Goal: Task Accomplishment & Management: Manage account settings

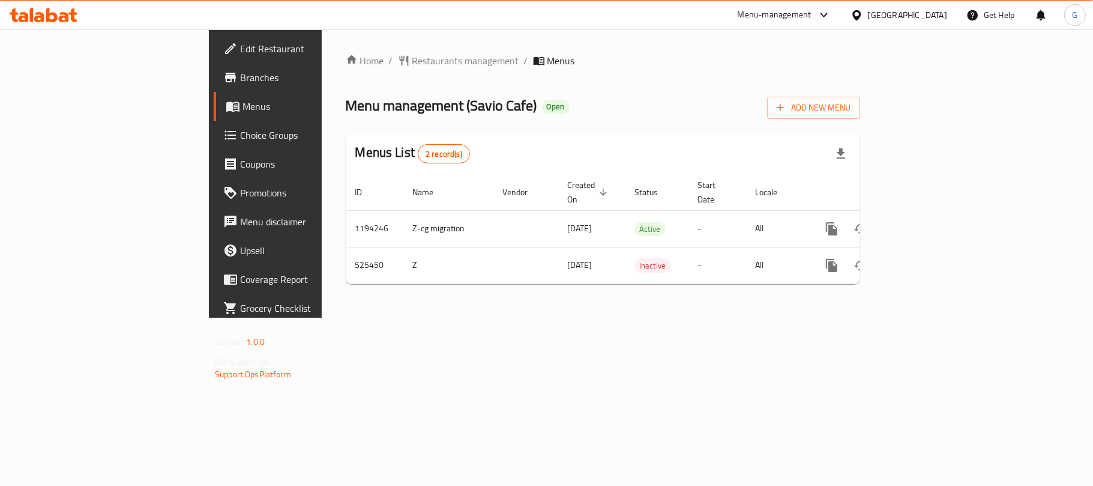
click at [240, 75] on span "Branches" at bounding box center [311, 77] width 142 height 14
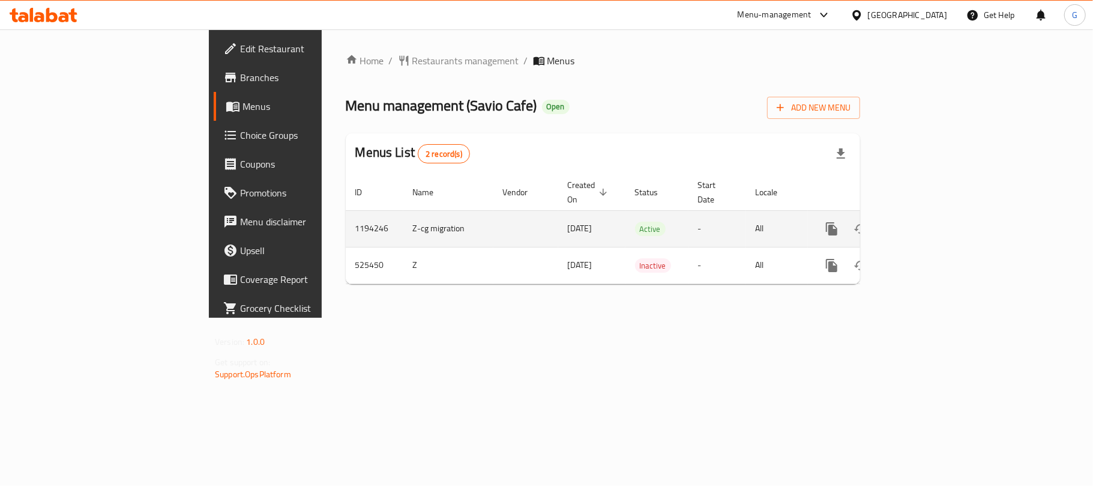
click at [346, 220] on td "1194246" at bounding box center [375, 228] width 58 height 37
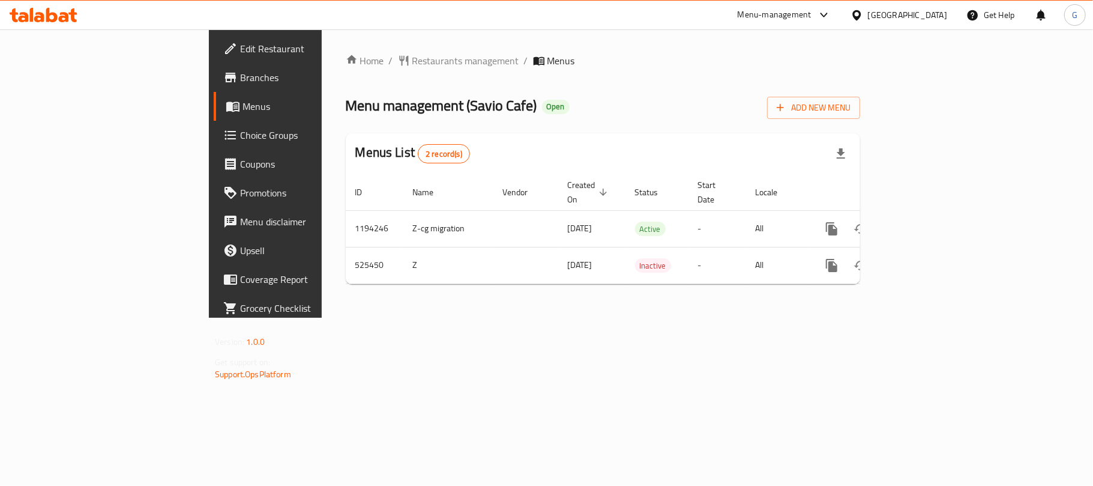
click at [346, 104] on span "Menu management ( Savio Cafe )" at bounding box center [441, 105] width 191 height 27
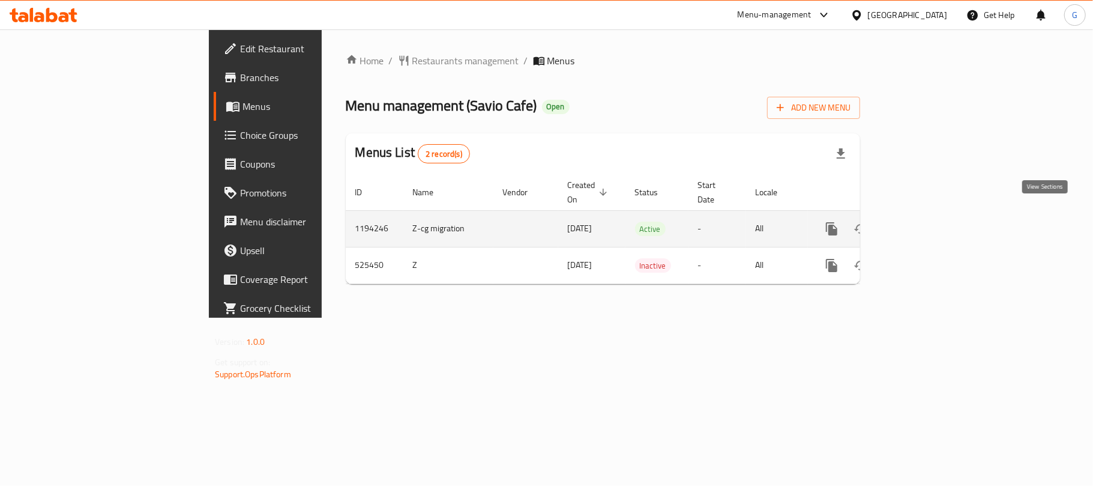
click at [926, 221] on icon "enhanced table" at bounding box center [918, 228] width 14 height 14
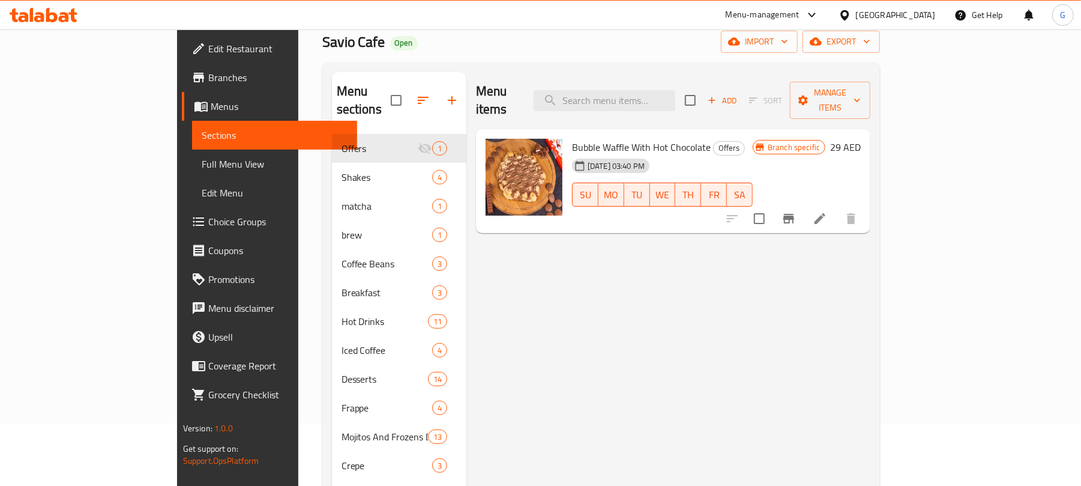
scroll to position [61, 0]
click at [342, 200] on span "matcha" at bounding box center [370, 207] width 57 height 14
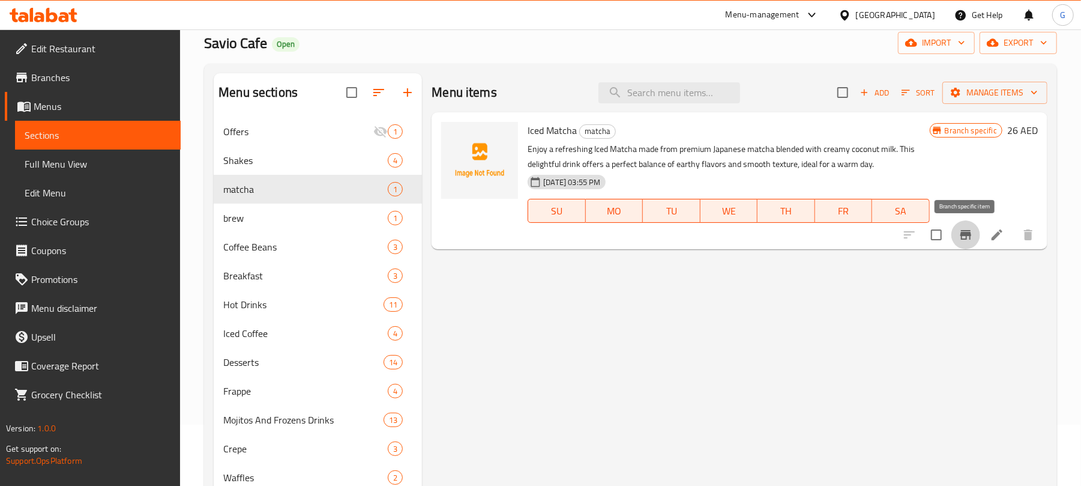
click at [959, 236] on icon "Branch-specific-item" at bounding box center [966, 235] width 14 height 14
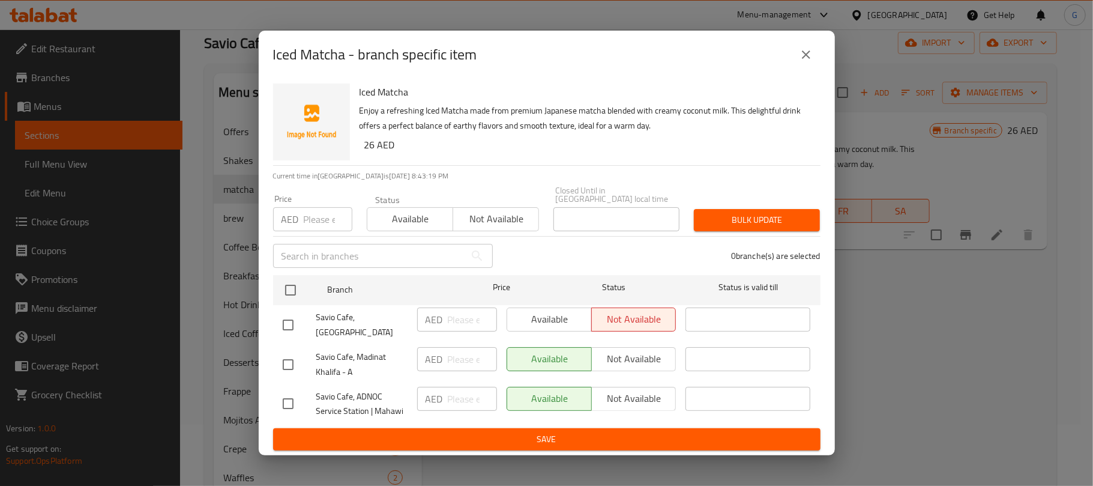
click at [807, 59] on icon "close" at bounding box center [806, 54] width 8 height 8
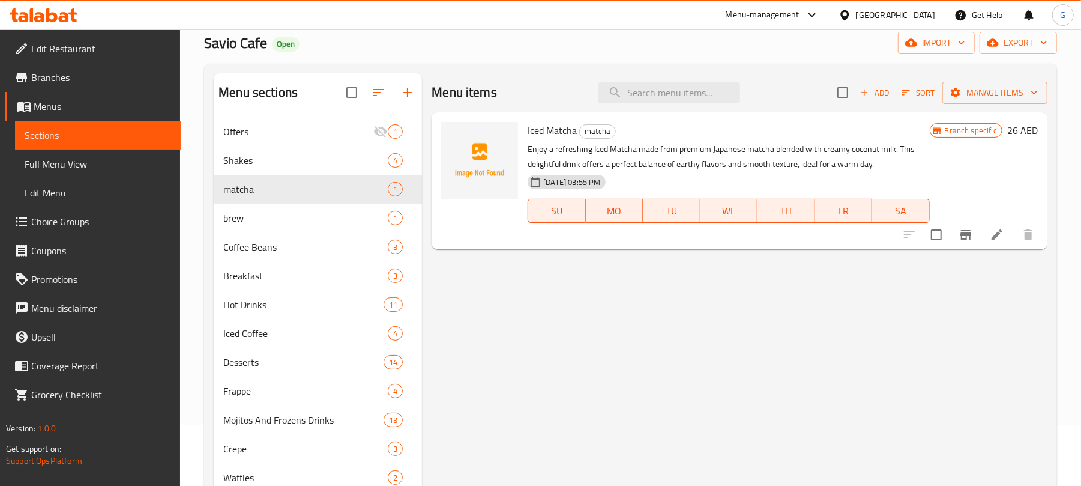
click at [993, 232] on icon at bounding box center [997, 235] width 14 height 14
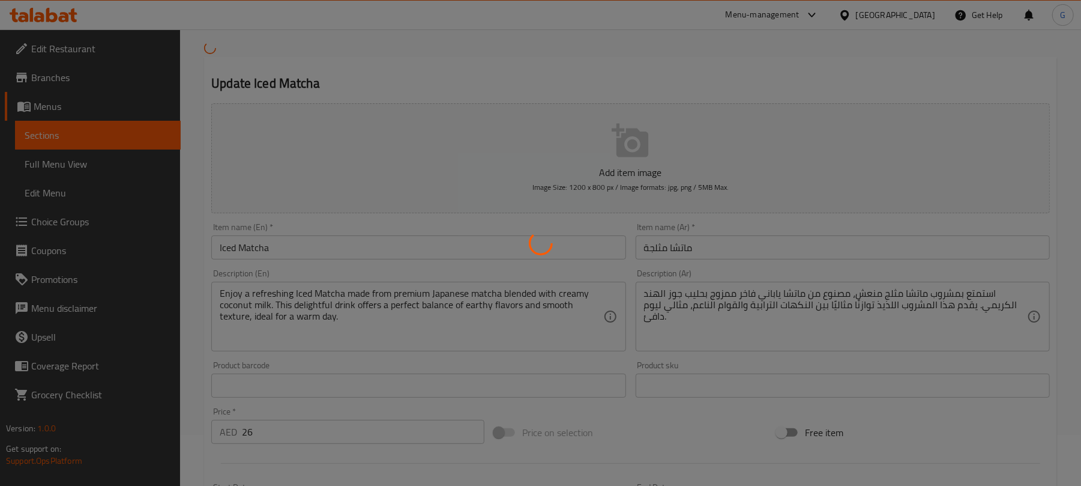
scroll to position [80, 0]
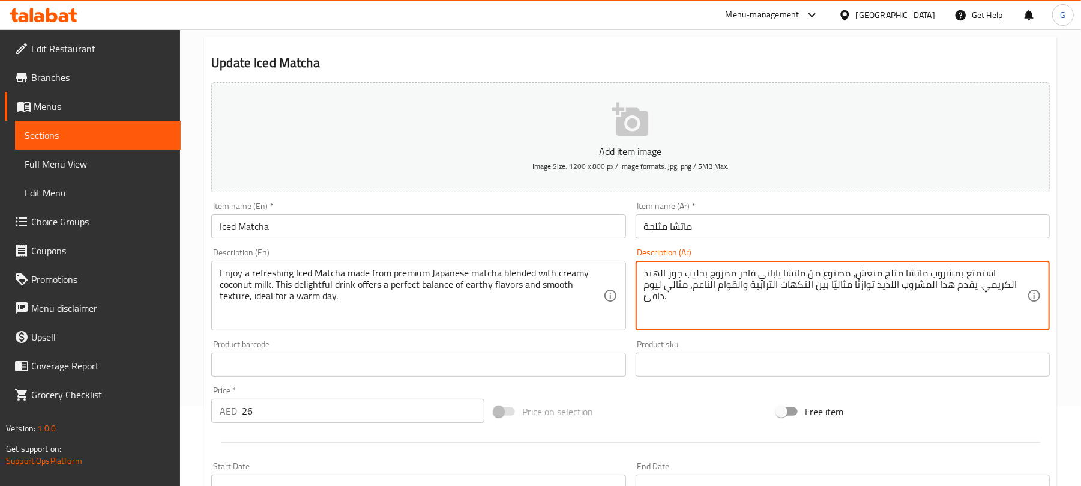
click at [690, 294] on textarea "استمتع بمشروب ماتشا مثلج منعش، مصنوع من ماتشا ياباني فاخر ممزوج بحليب جوز الهند…" at bounding box center [835, 295] width 383 height 57
paste textarea "هوة إسبريسو ماكياتو غنية مصنوعة من حبوب إثيوبية أو برازيلية عالية الجودة. تتميز…"
type textarea "استمتع بقهوة إسبريسو ماكياتو غنية مصنوعة من حبوب إثيوبية أو برازيلية عالية الجو…"
click at [402, 270] on textarea "Enjoy a refreshing Iced Matcha made from premium Japanese matcha blended with c…" at bounding box center [411, 295] width 383 height 57
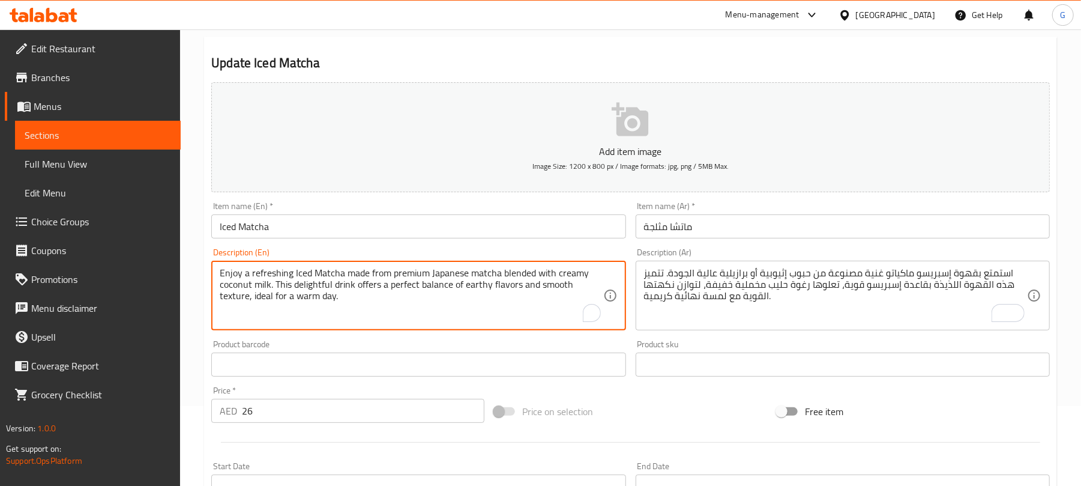
click at [402, 270] on textarea "Enjoy a refreshing Iced Matcha made from premium Japanese matcha blended with c…" at bounding box center [411, 295] width 383 height 57
paste textarea "ich Espresso Macchiato made from high-quality Ethiopian or Brazilian beans. Thi…"
type textarea "Enjoy a rich Espresso Macchiato made from high-quality Ethiopian or Brazilian b…"
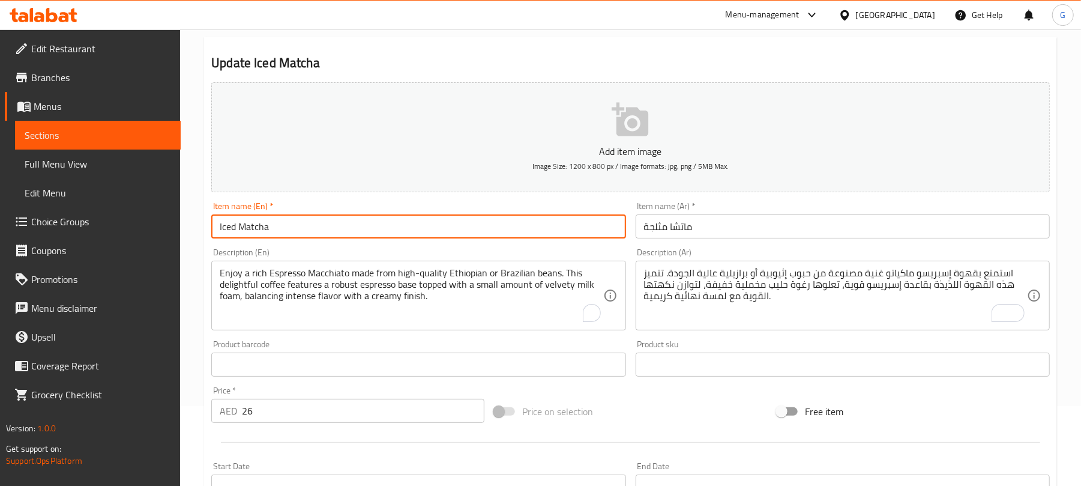
click at [445, 226] on input "Iced Matcha" at bounding box center [418, 226] width 414 height 24
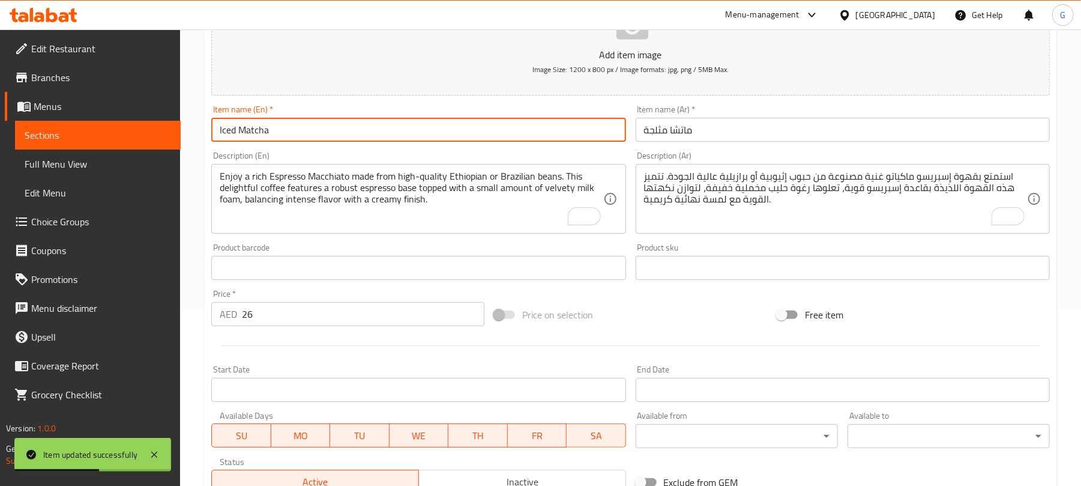
scroll to position [240, 0]
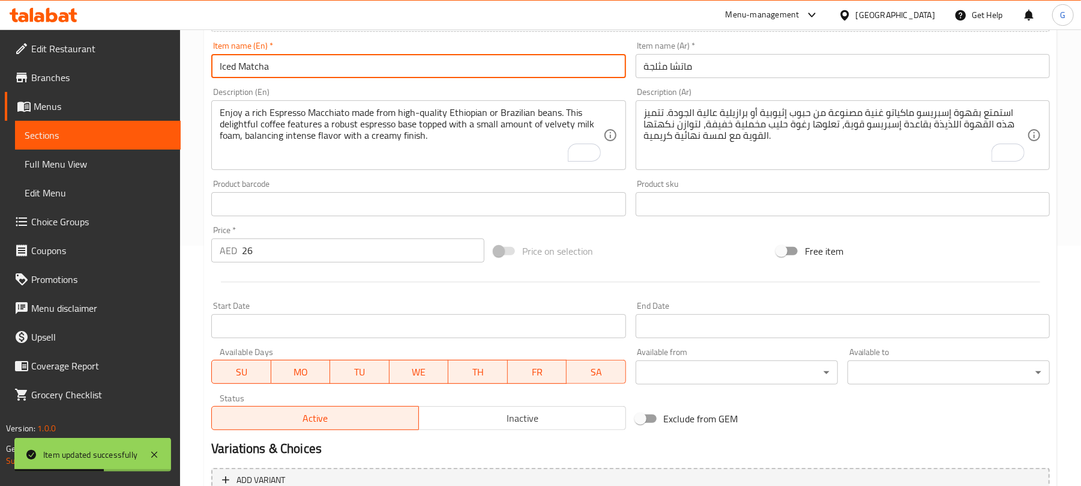
click at [348, 259] on input "26" at bounding box center [363, 250] width 243 height 24
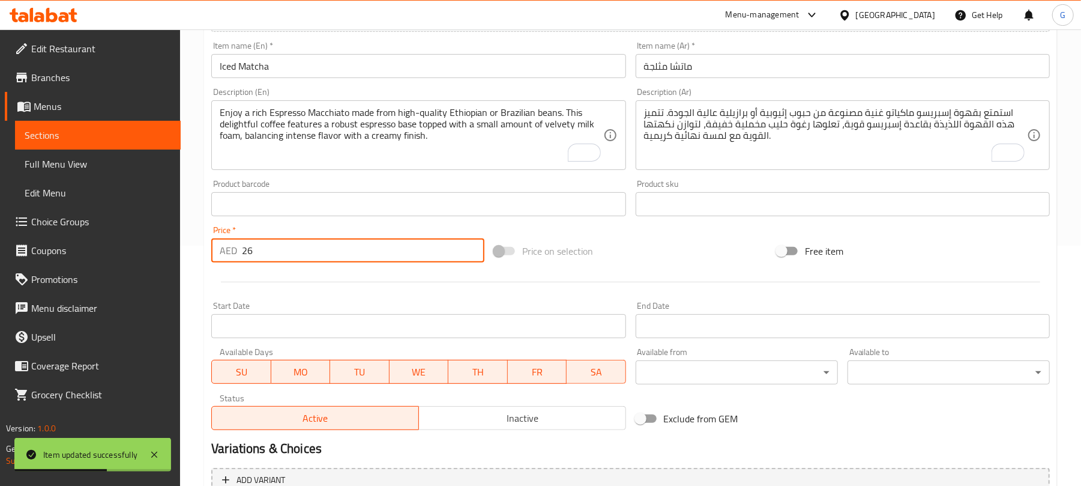
click at [348, 259] on input "26" at bounding box center [363, 250] width 243 height 24
paste input "0"
type input "20"
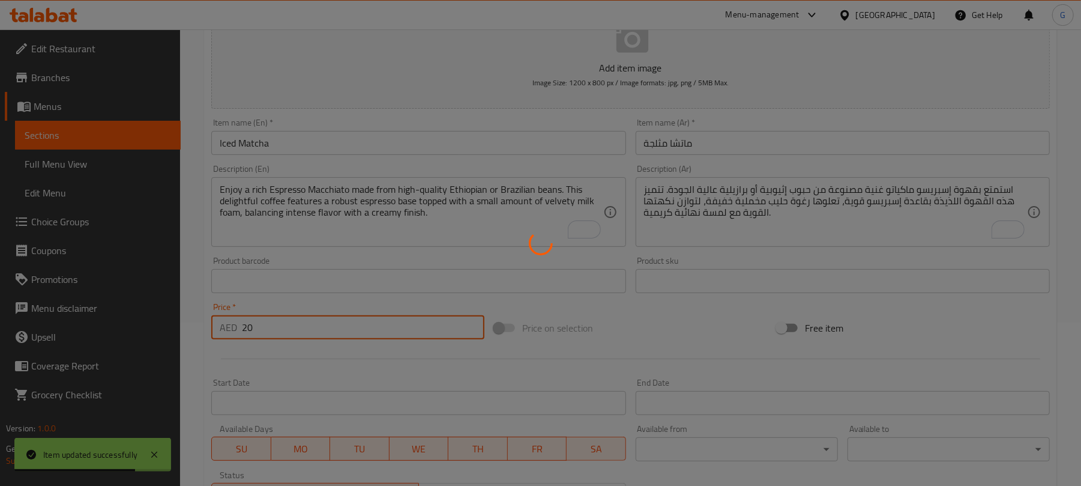
scroll to position [0, 0]
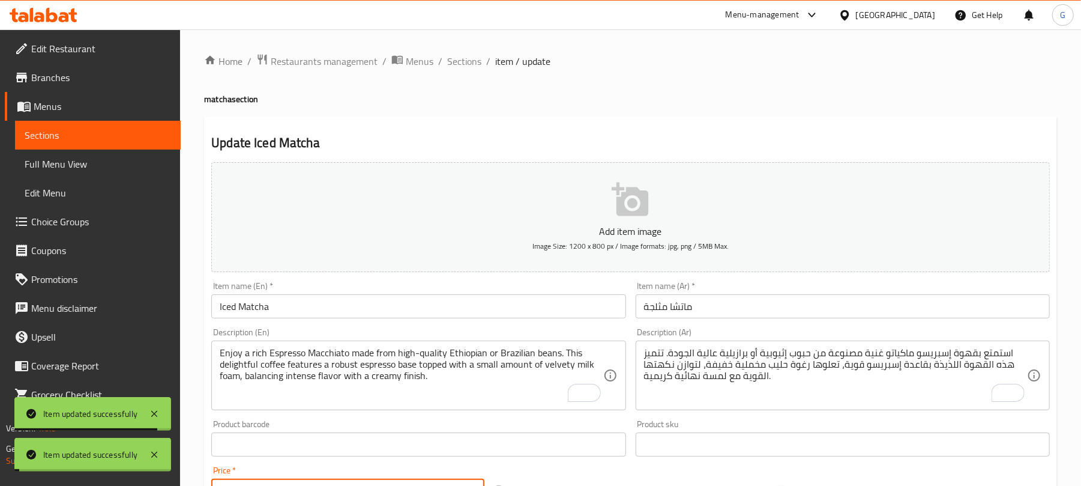
click at [469, 64] on span "Sections" at bounding box center [464, 61] width 34 height 14
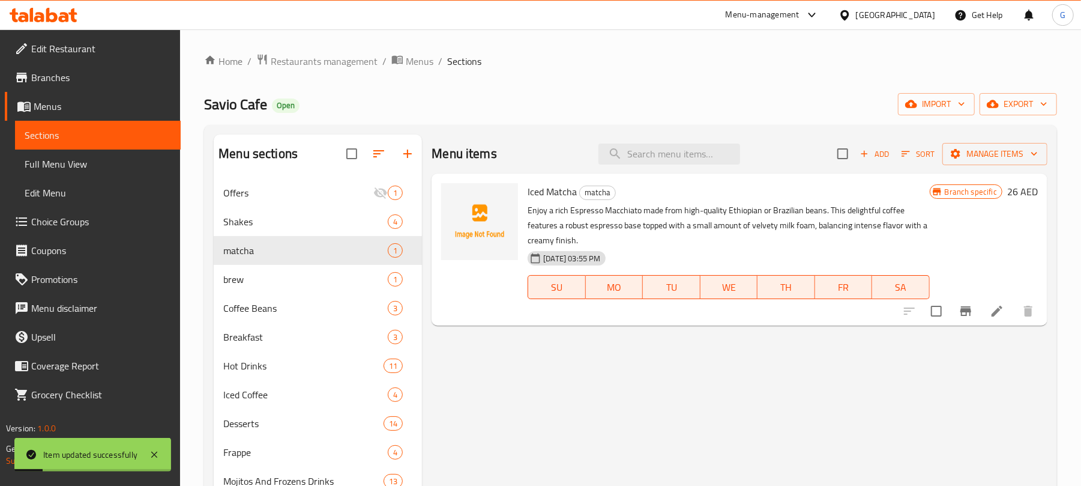
click at [963, 295] on div "Branch specific 26 AED" at bounding box center [984, 249] width 108 height 133
click at [971, 313] on icon "Branch-specific-item" at bounding box center [966, 311] width 14 height 14
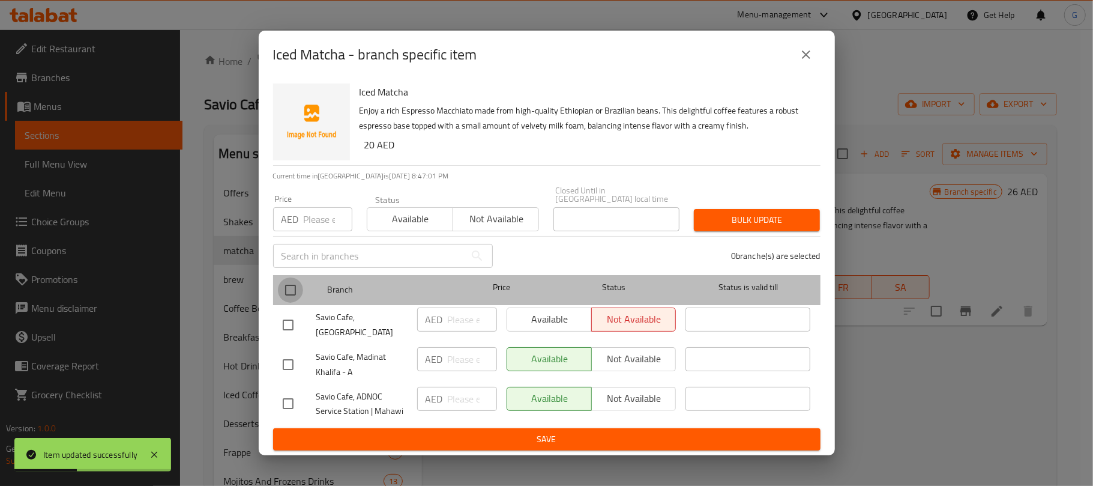
click at [289, 289] on input "checkbox" at bounding box center [290, 289] width 25 height 25
checkbox input "true"
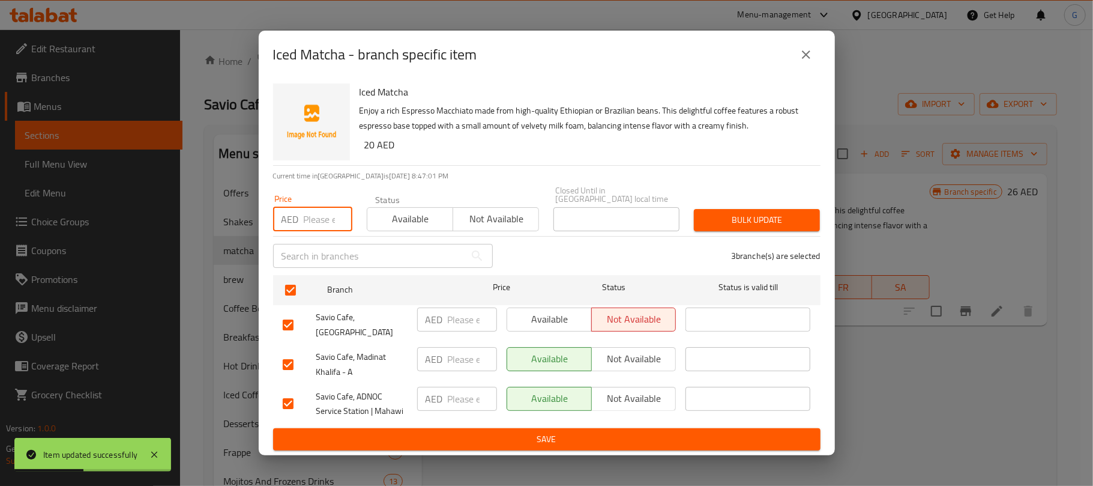
click at [327, 223] on input "number" at bounding box center [328, 219] width 49 height 24
paste input "20"
type input "20"
click at [722, 218] on span "Bulk update" at bounding box center [757, 219] width 107 height 15
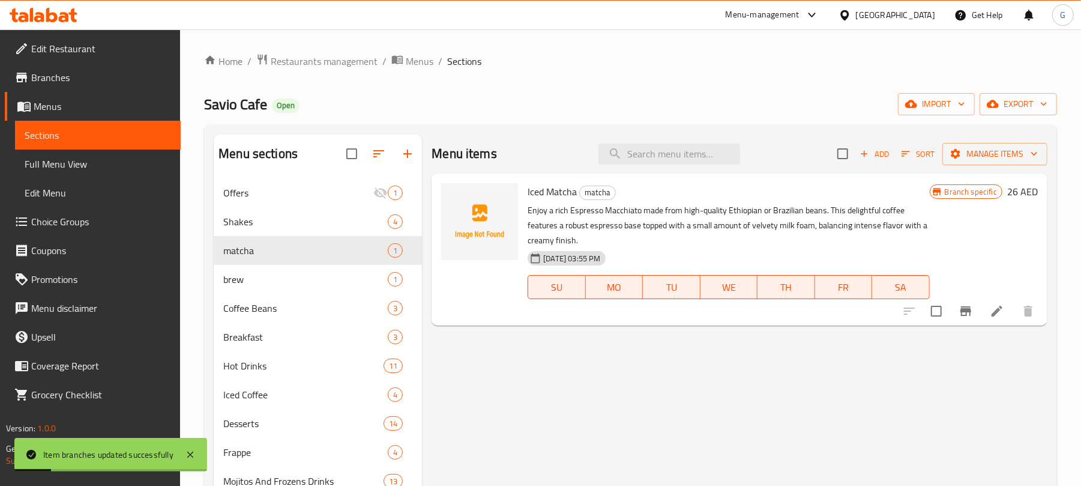
click at [962, 310] on icon "Branch-specific-item" at bounding box center [965, 311] width 11 height 10
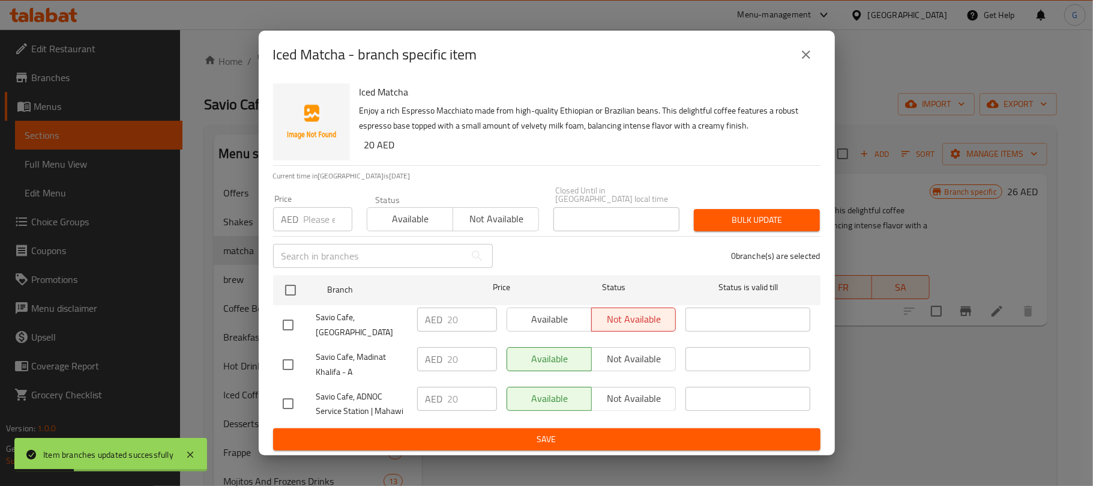
drag, startPoint x: 289, startPoint y: 303, endPoint x: 310, endPoint y: 257, distance: 50.8
click at [291, 299] on input "checkbox" at bounding box center [290, 289] width 25 height 25
checkbox input "true"
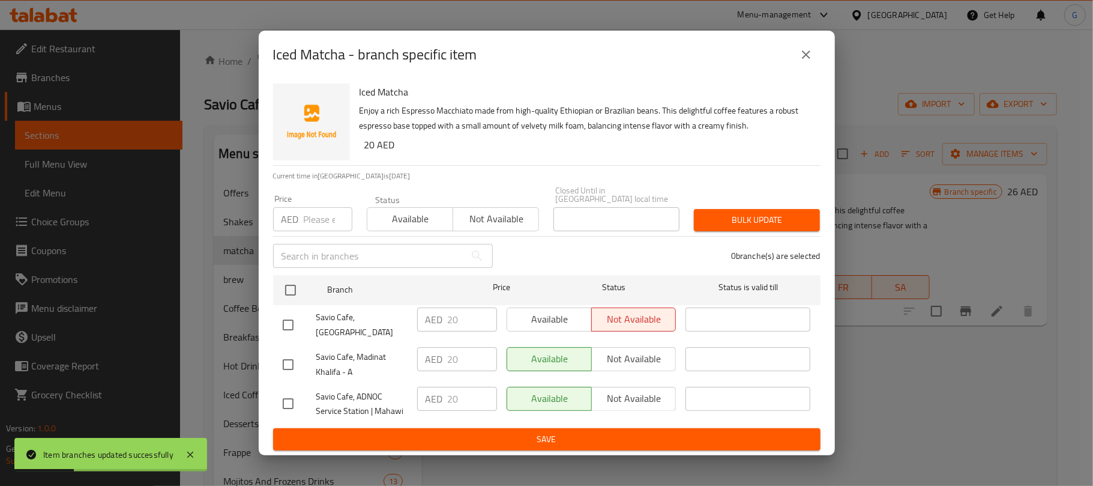
checkbox input "true"
click at [315, 231] on input "number" at bounding box center [328, 219] width 49 height 24
paste input "26"
type input "26"
click at [754, 221] on span "Bulk update" at bounding box center [757, 219] width 107 height 15
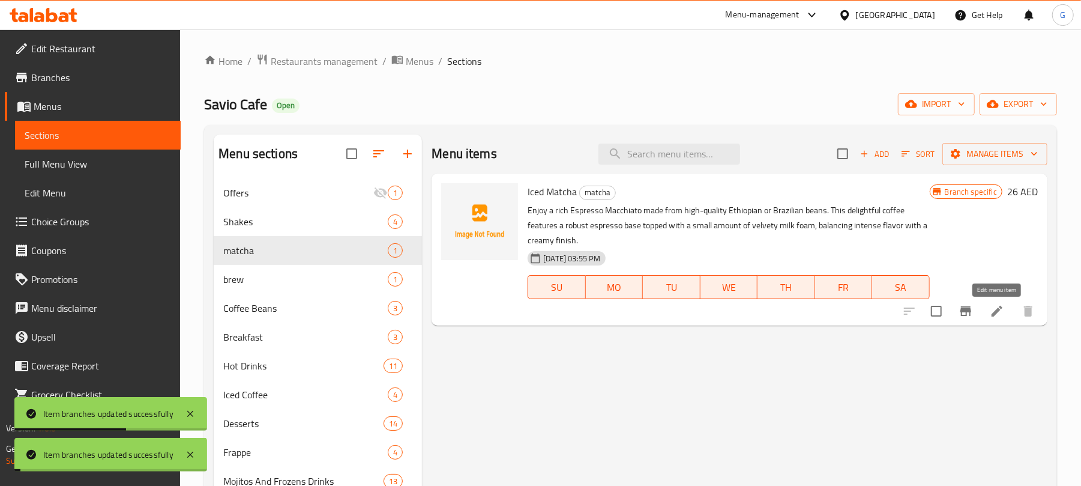
click at [999, 315] on icon at bounding box center [997, 311] width 14 height 14
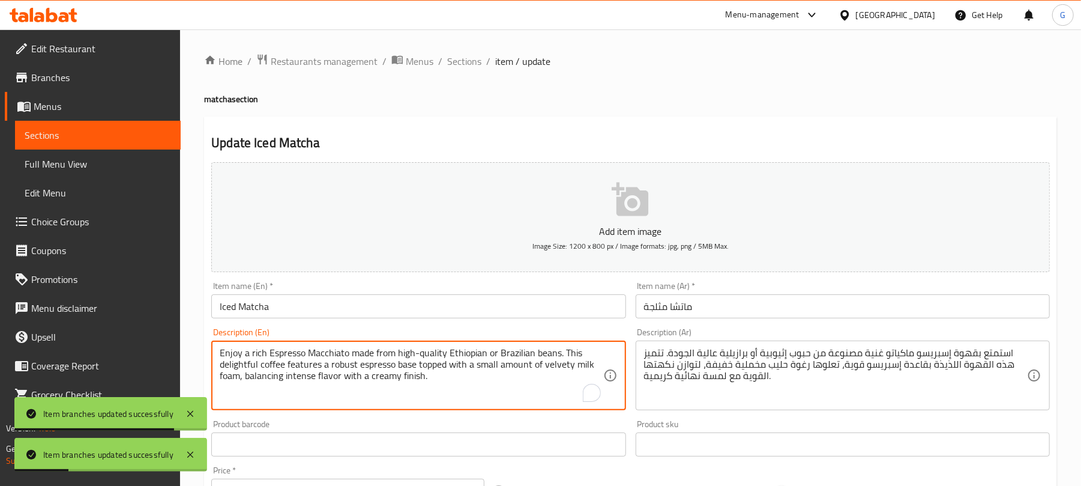
click at [365, 376] on textarea "Enjoy a rich Espresso Macchiato made from high-quality Ethiopian or Brazilian b…" at bounding box center [411, 375] width 383 height 57
paste textarea "efreshing Iced Matcha made from premium Japanese matcha blended with creamy coc…"
type textarea "Enjoy a refreshing Iced Matcha made from premium Japanese matcha blended with c…"
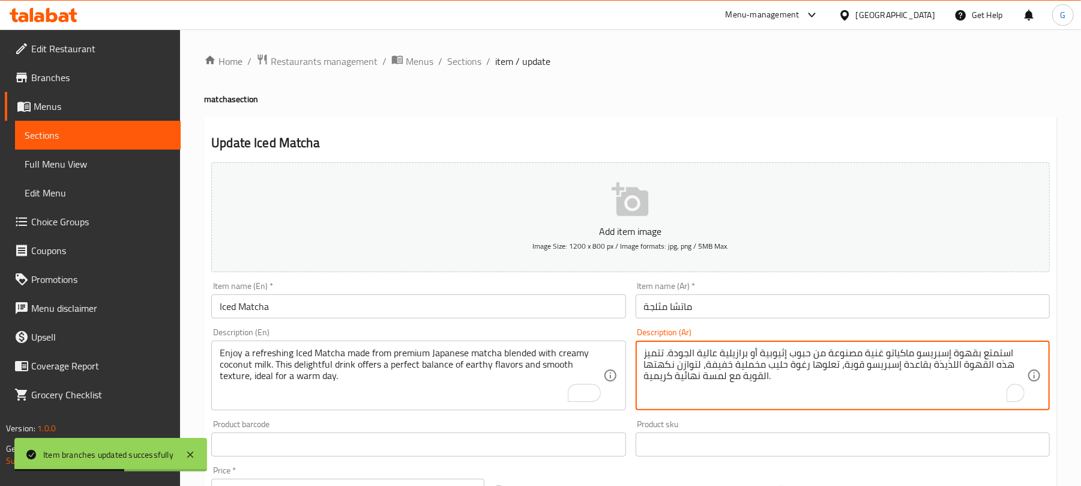
click at [714, 378] on textarea "استمتع بقهوة إسبريسو ماكياتو غنية مصنوعة من حبوب إثيوبية أو برازيلية عالية الجو…" at bounding box center [835, 375] width 383 height 57
paste textarea "شروب ماتشا مثلج منعش، مصنوع من ماتشا ياباني فاخر ممزوج بحليب جوز الهند الكريمي.…"
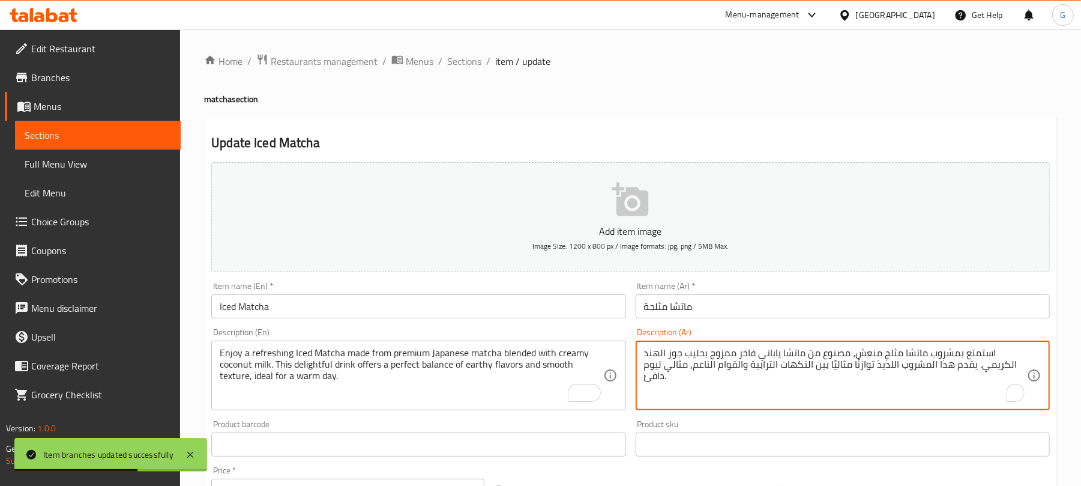
type textarea "استمتع بمشروب ماتشا مثلج منعش، مصنوع من ماتشا ياباني فاخر ممزوج بحليب جوز الهند…"
click at [713, 313] on input "ماتشا مثلجة" at bounding box center [843, 306] width 414 height 24
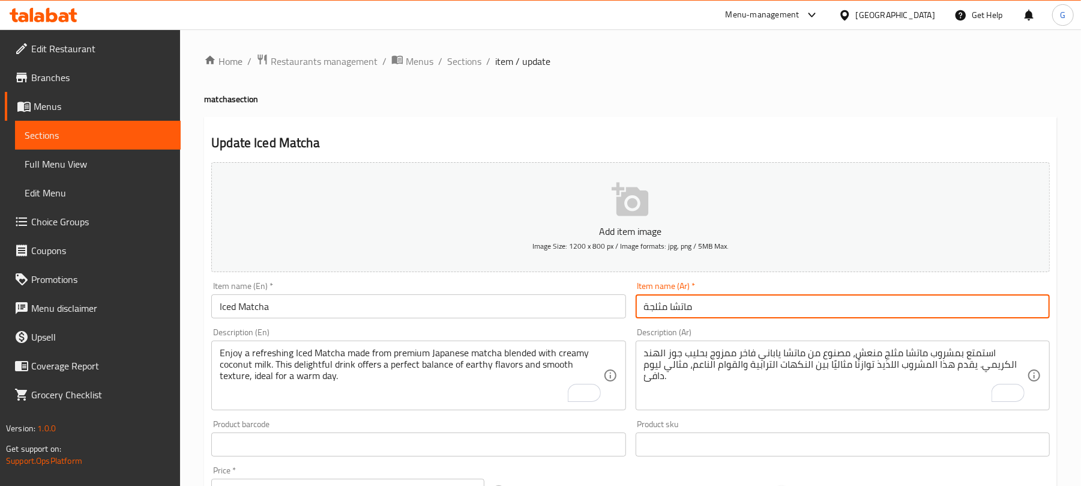
click at [462, 63] on span "Sections" at bounding box center [464, 61] width 34 height 14
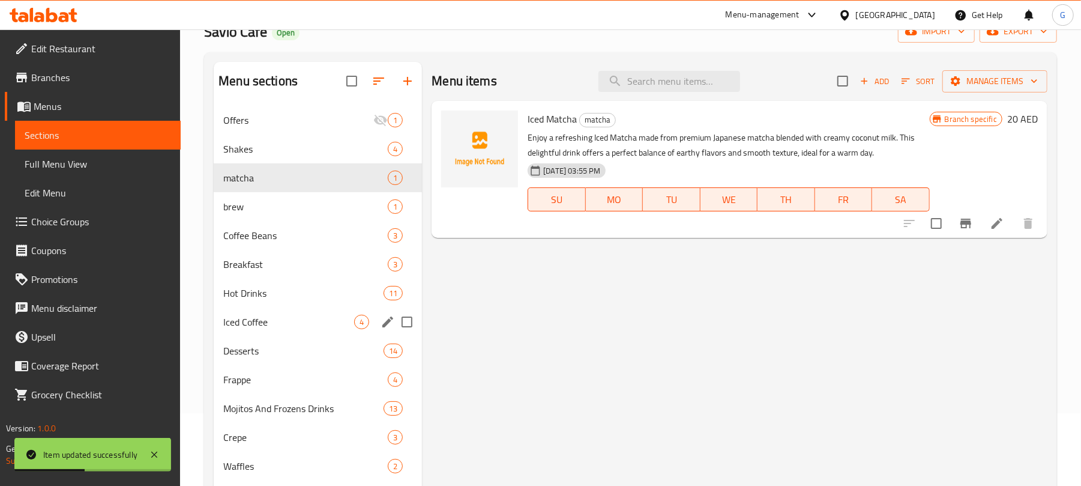
scroll to position [80, 0]
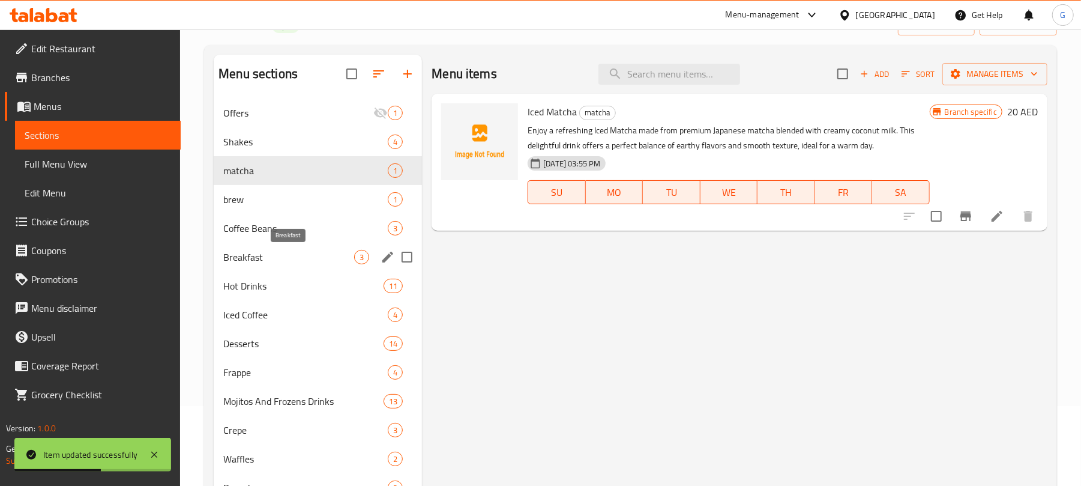
click at [296, 257] on span "Breakfast" at bounding box center [288, 257] width 131 height 14
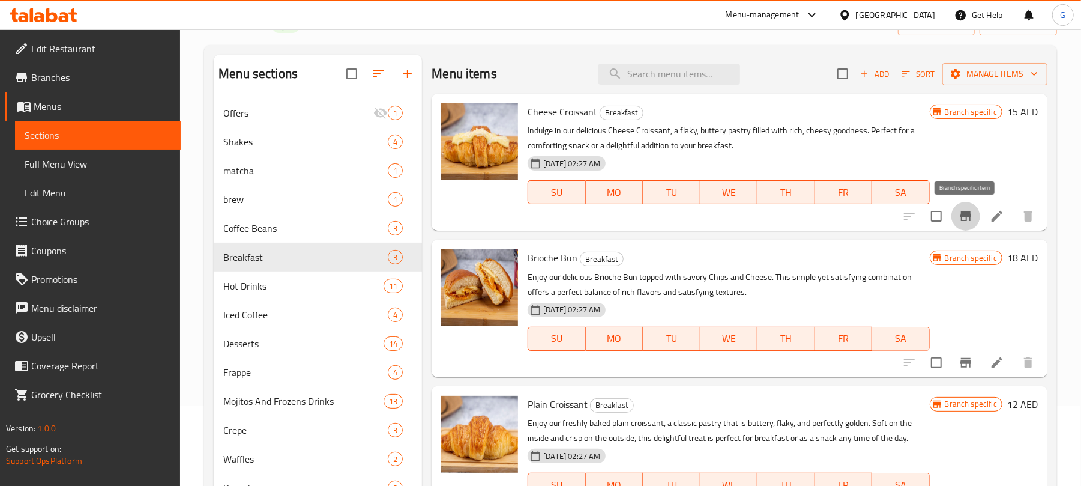
click at [959, 217] on icon "Branch-specific-item" at bounding box center [966, 216] width 14 height 14
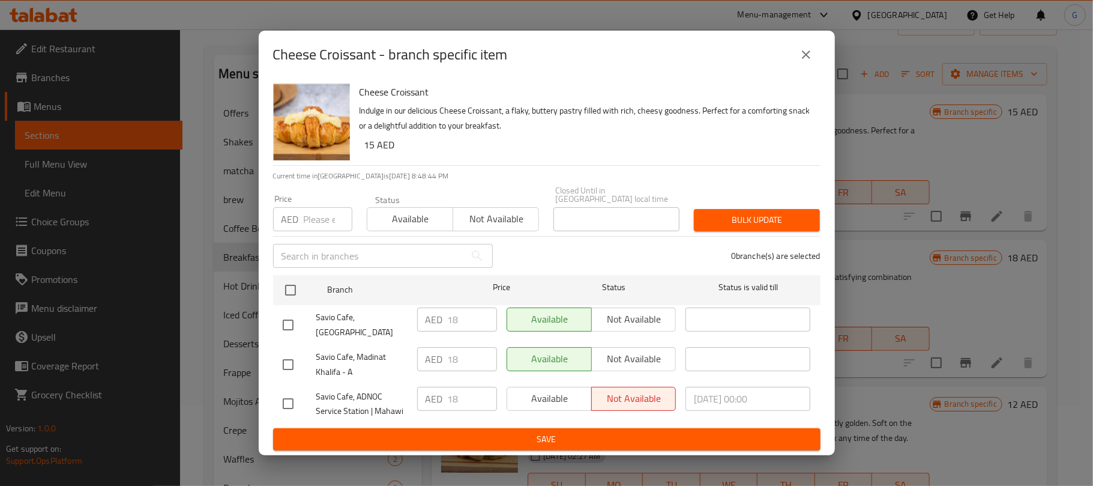
click at [803, 56] on icon "close" at bounding box center [806, 54] width 8 height 8
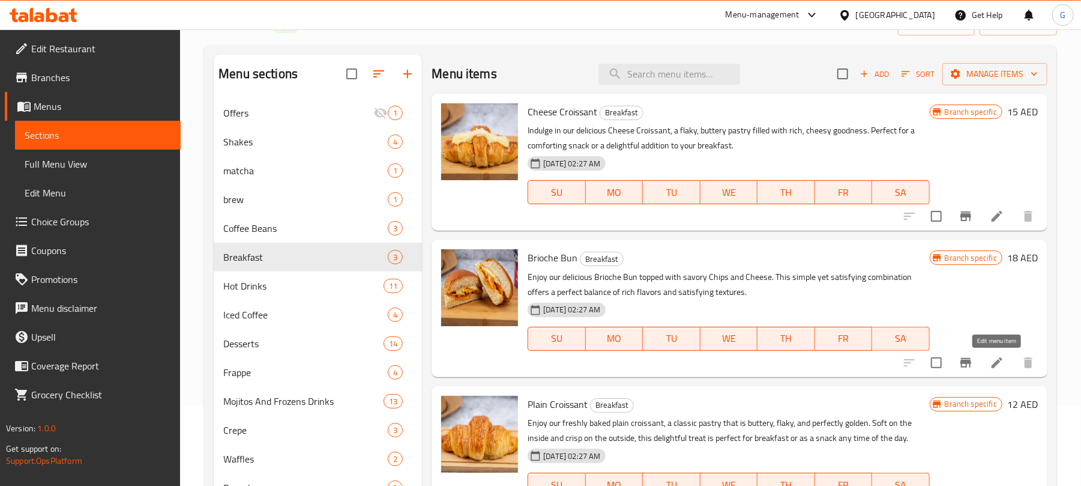
click at [992, 365] on icon at bounding box center [997, 362] width 14 height 14
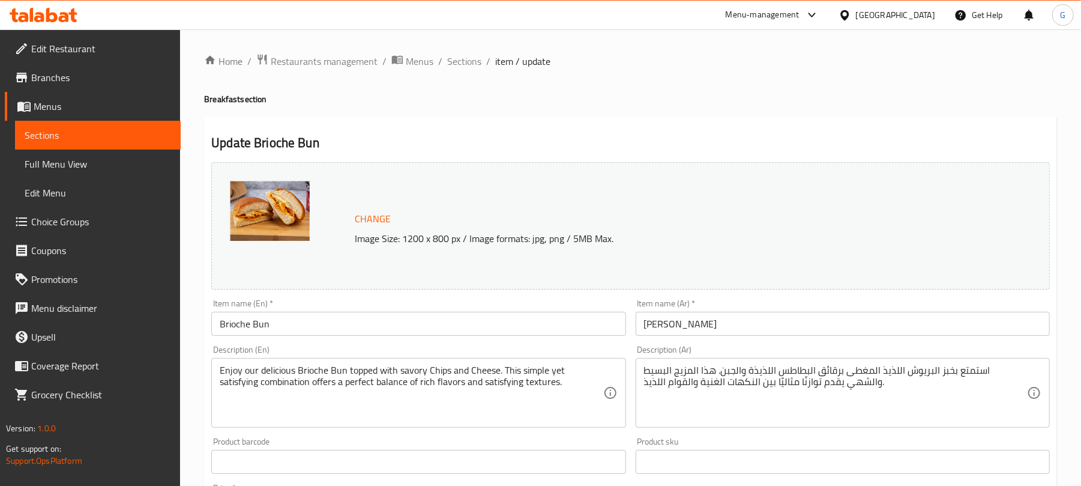
click at [731, 325] on input "[PERSON_NAME]" at bounding box center [843, 324] width 414 height 24
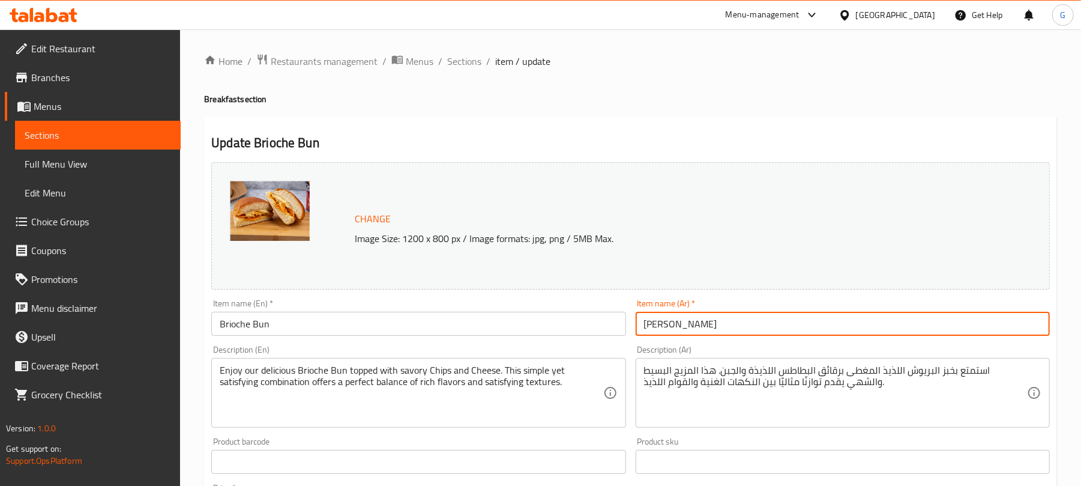
click at [731, 325] on input "[PERSON_NAME]" at bounding box center [843, 324] width 414 height 24
paste input "كعكة بريوش"
type input "كعكة بريوش"
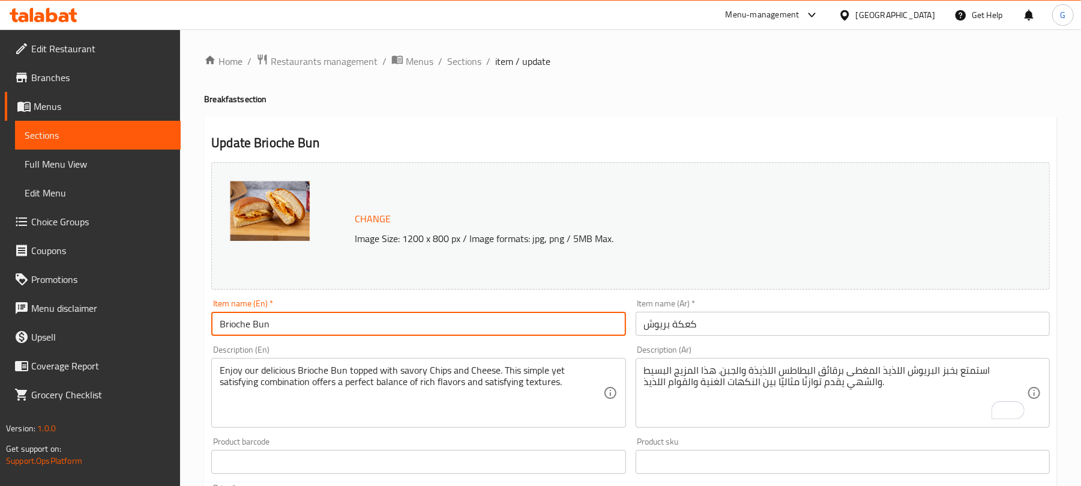
click at [526, 323] on input "Brioche Bun" at bounding box center [418, 324] width 414 height 24
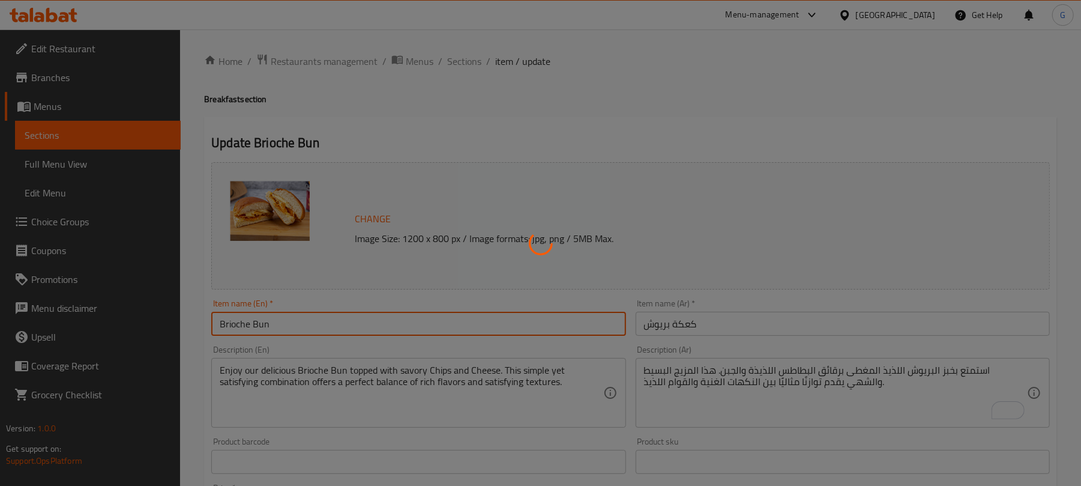
click at [465, 50] on div at bounding box center [540, 243] width 1081 height 486
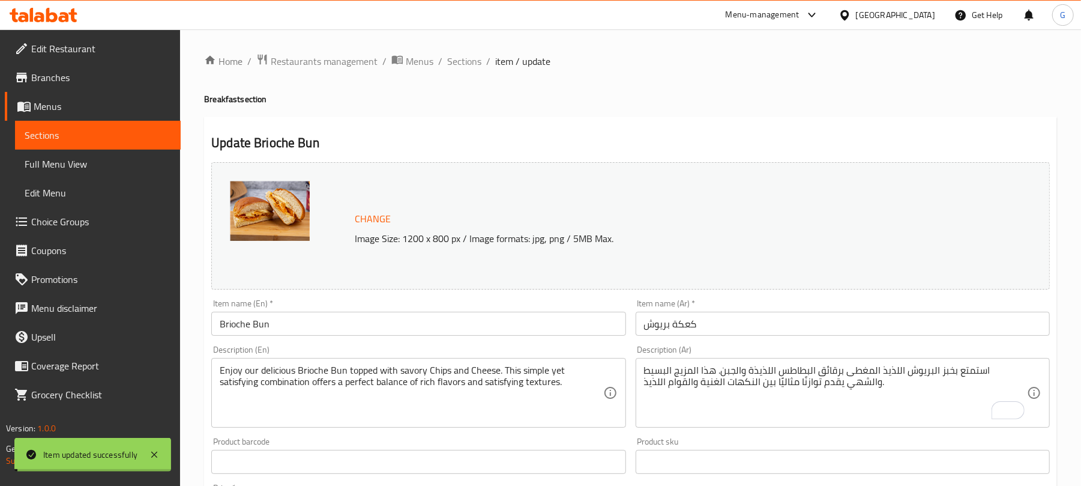
click at [465, 65] on span "Sections" at bounding box center [464, 61] width 34 height 14
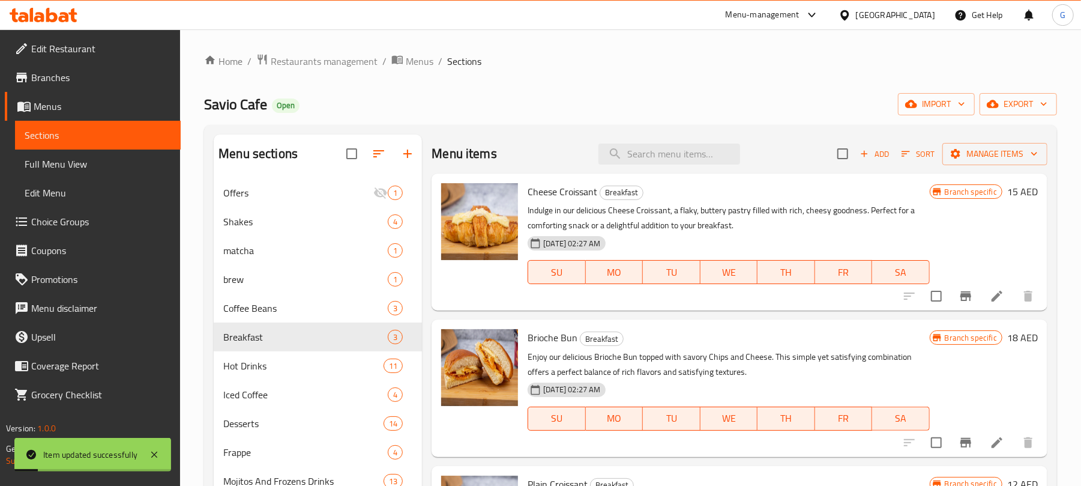
click at [987, 301] on li at bounding box center [997, 296] width 34 height 22
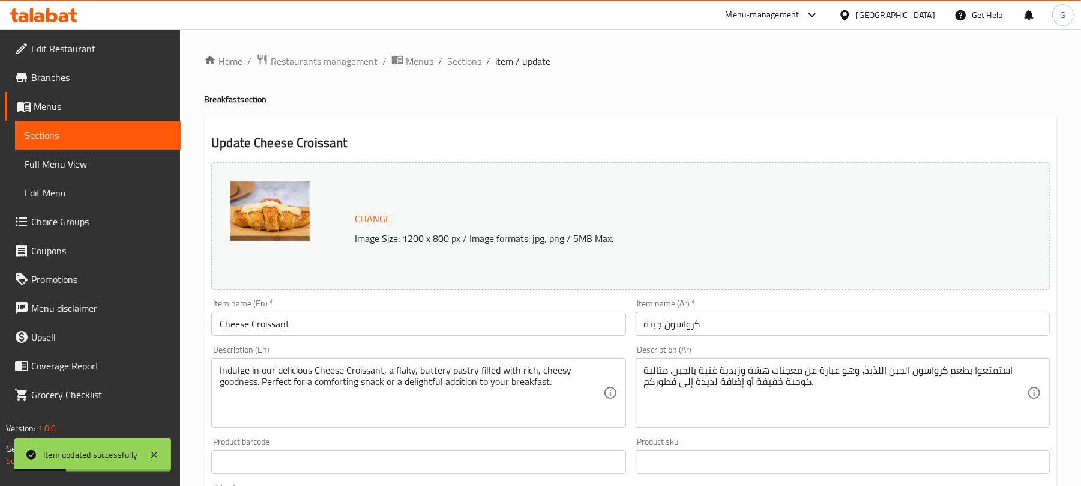
click at [728, 334] on input "كرواسون جبنة" at bounding box center [843, 324] width 414 height 24
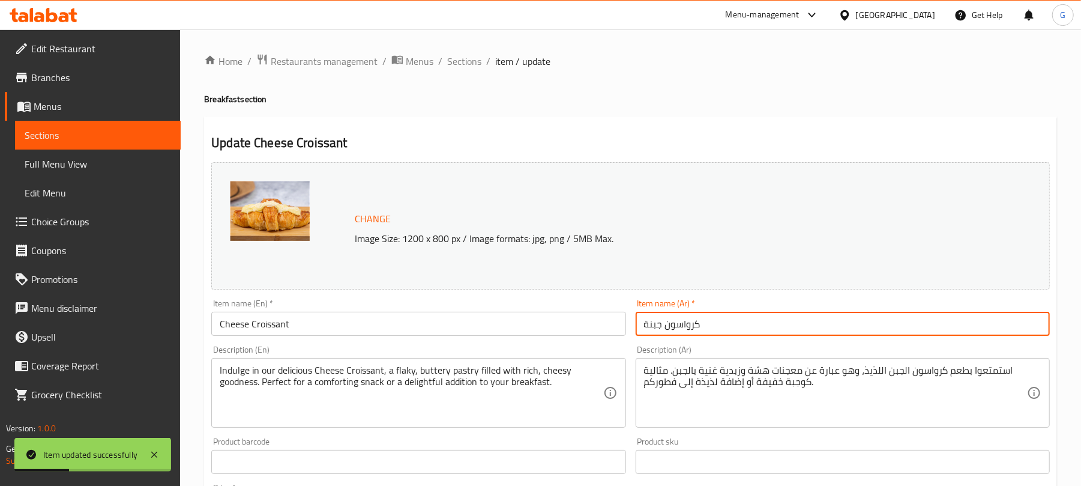
click at [728, 334] on input "كرواسون جبنة" at bounding box center [843, 324] width 414 height 24
paste input "لجبن"
type input "كرواسون الجبن"
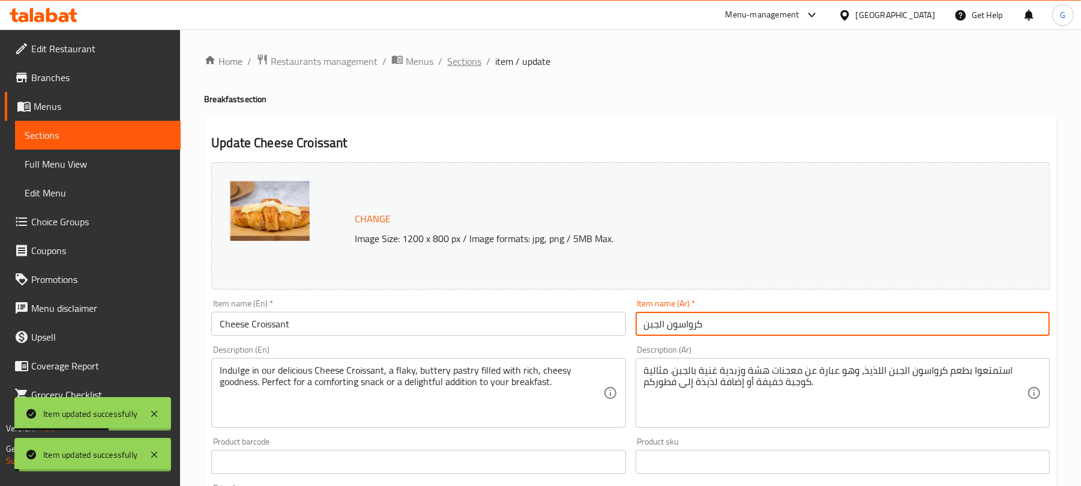
click at [464, 61] on span "Sections" at bounding box center [464, 61] width 34 height 14
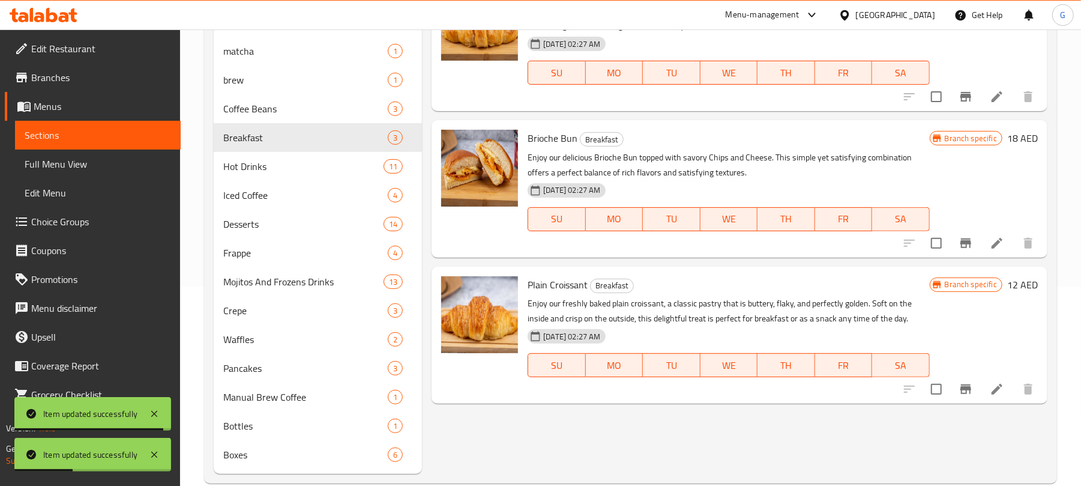
scroll to position [221, 0]
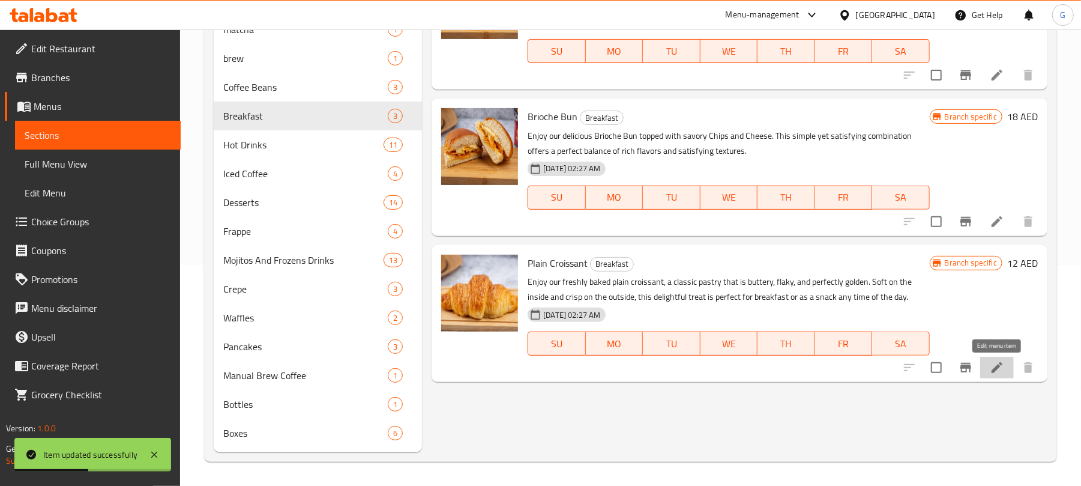
click at [997, 366] on icon at bounding box center [997, 367] width 11 height 11
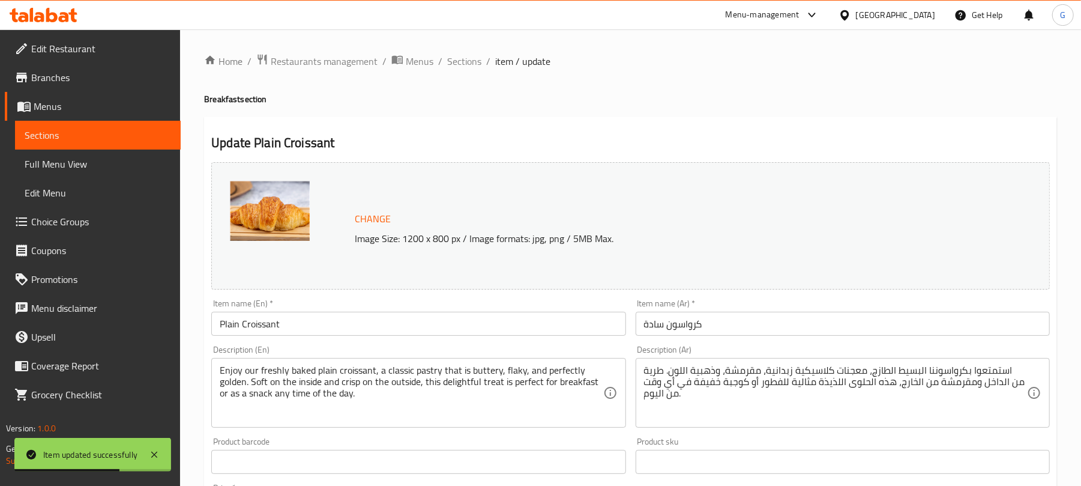
click at [695, 339] on div "Item name (Ar)   * كرواسون سادة Item name (Ar) *" at bounding box center [843, 317] width 424 height 46
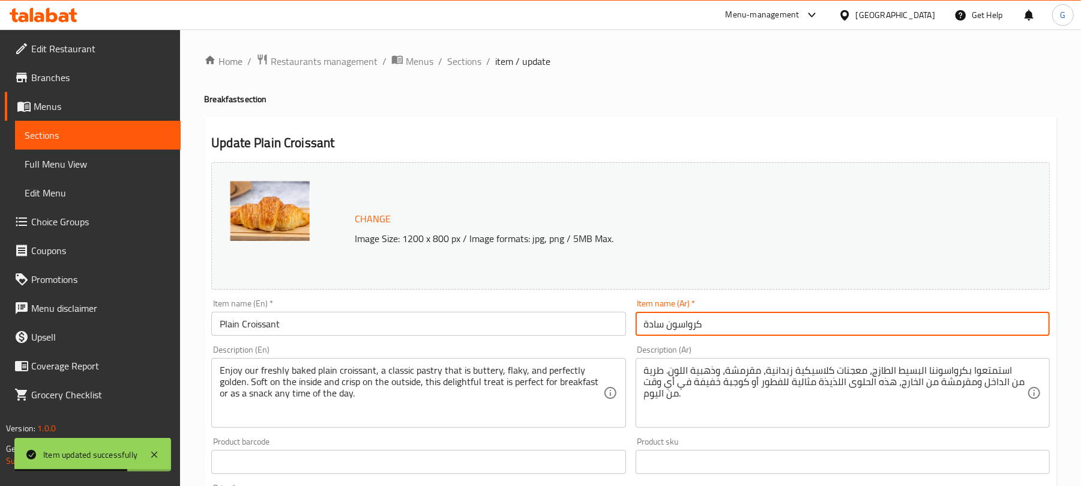
click at [702, 325] on input "كرواسون سادة" at bounding box center [843, 324] width 414 height 24
paste input "ادي"
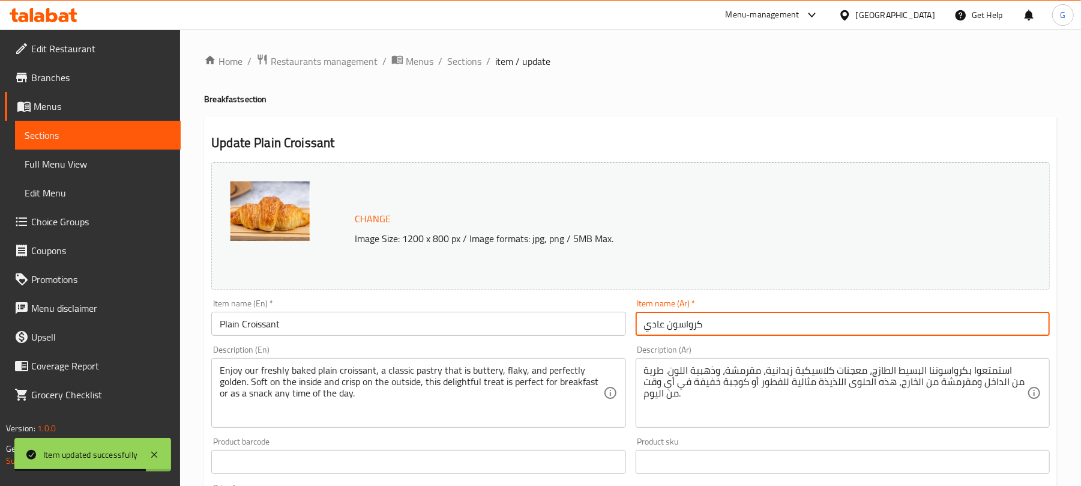
type input "كرواسون عادي"
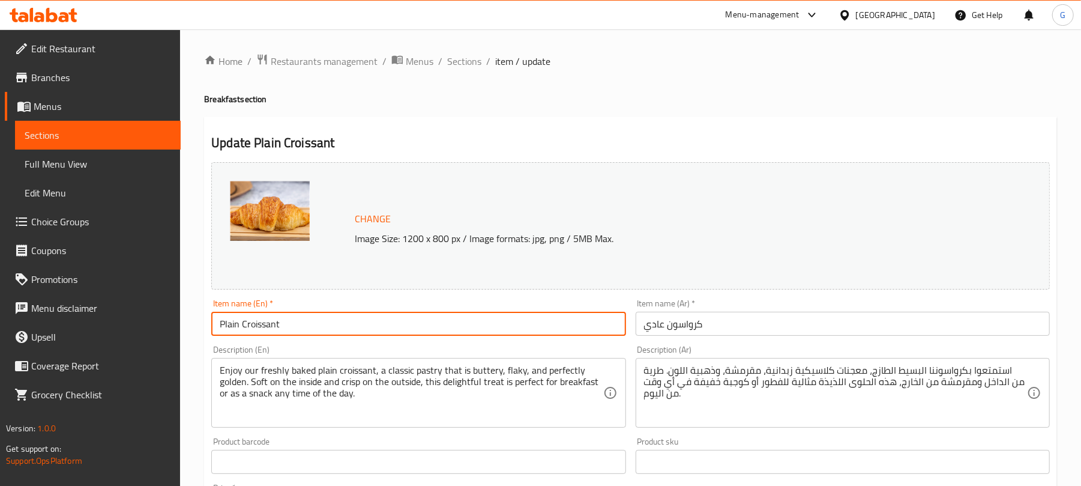
click at [469, 325] on input "Plain Croissant" at bounding box center [418, 324] width 414 height 24
click at [462, 58] on span "Sections" at bounding box center [464, 61] width 34 height 14
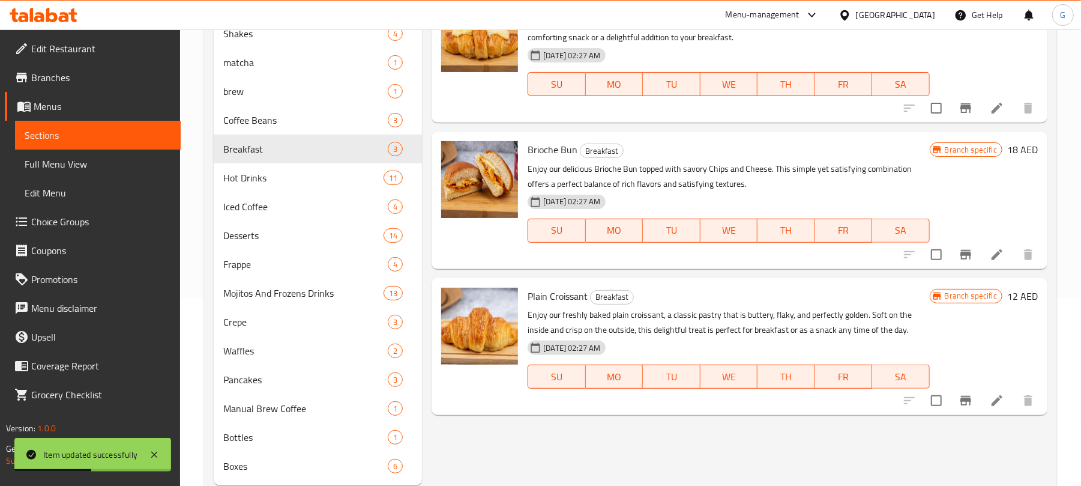
scroll to position [221, 0]
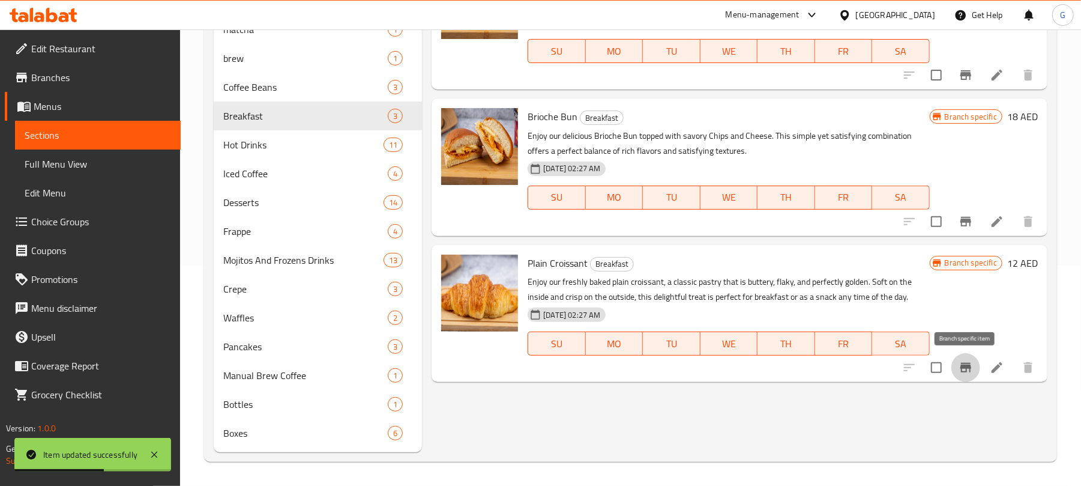
click at [965, 369] on icon "Branch-specific-item" at bounding box center [966, 367] width 14 height 14
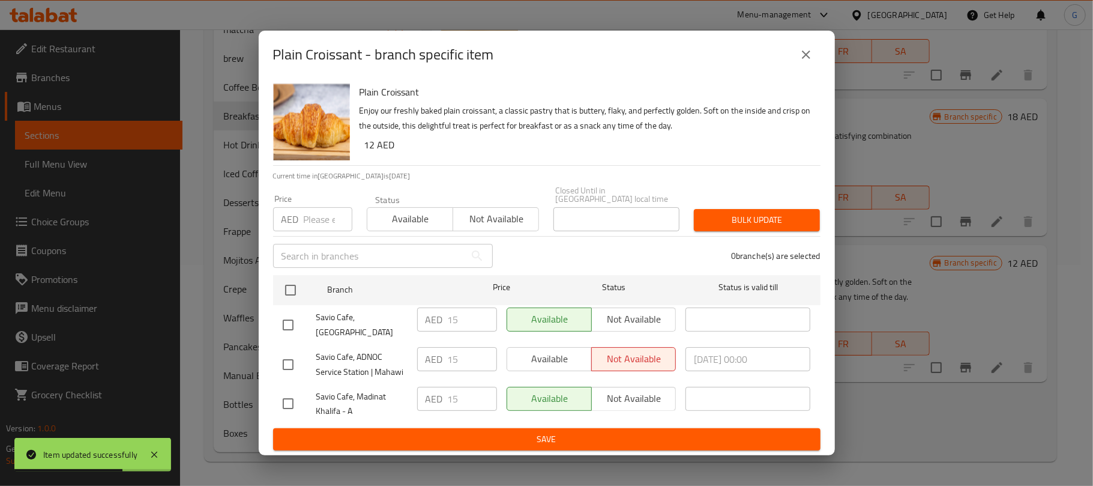
click at [804, 59] on icon "close" at bounding box center [806, 54] width 8 height 8
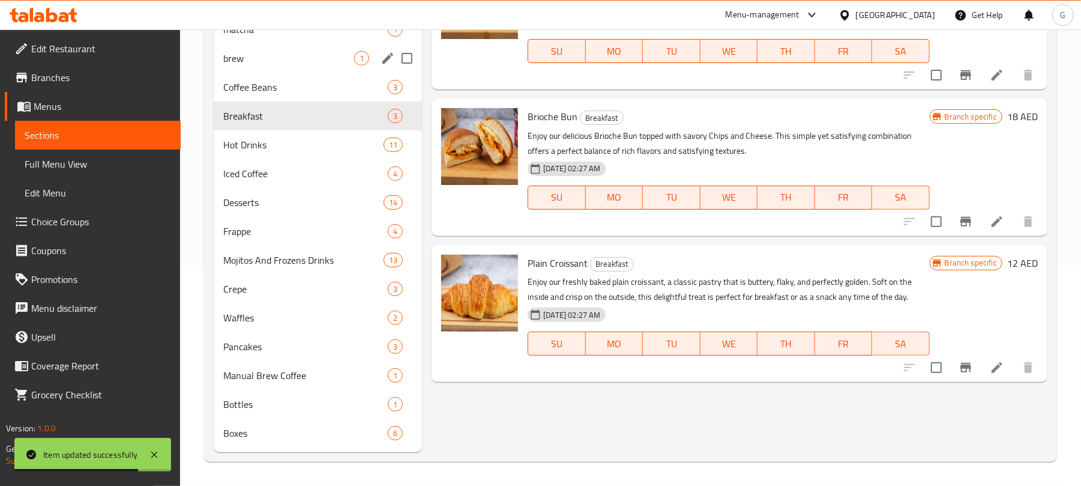
scroll to position [0, 0]
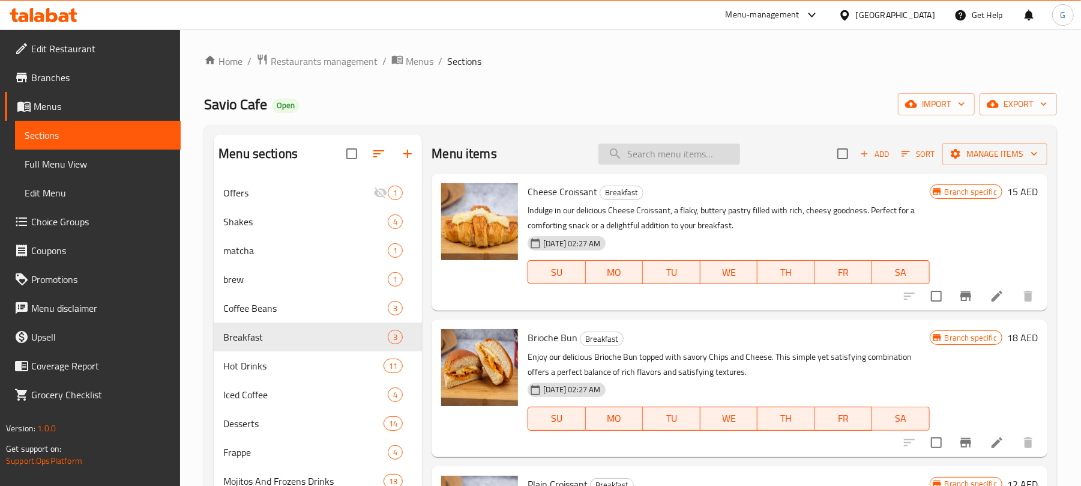
click at [673, 155] on input "search" at bounding box center [669, 153] width 142 height 21
paste input "Brazil Coffee"
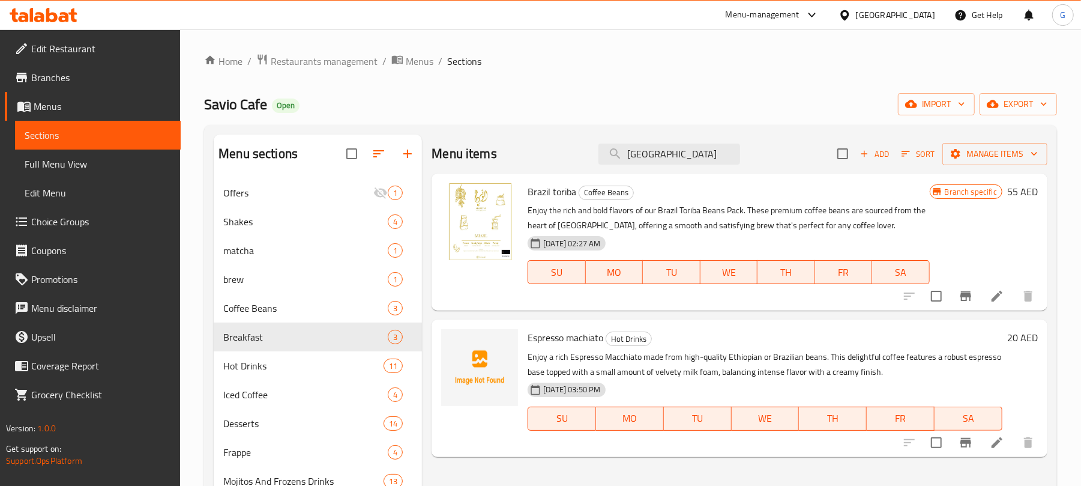
scroll to position [80, 0]
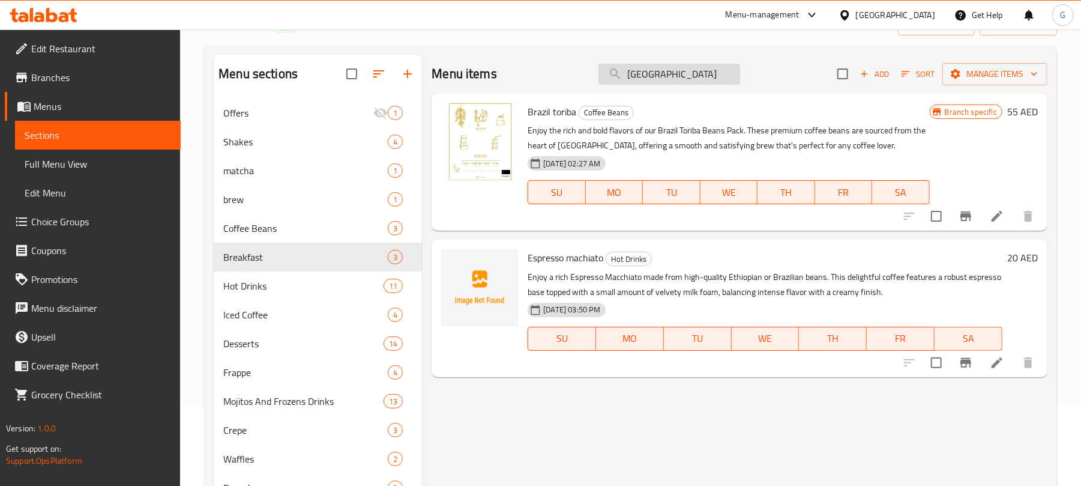
click at [647, 85] on input "[GEOGRAPHIC_DATA]" at bounding box center [669, 74] width 142 height 21
paste input "Colombian juicy"
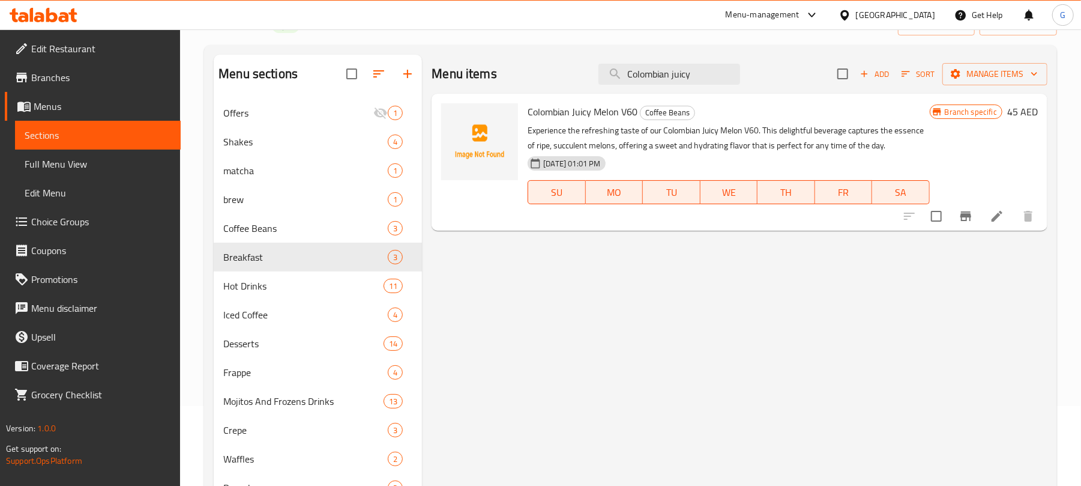
click at [603, 115] on span "Colombian Juicy Melon V60" at bounding box center [583, 112] width 110 height 18
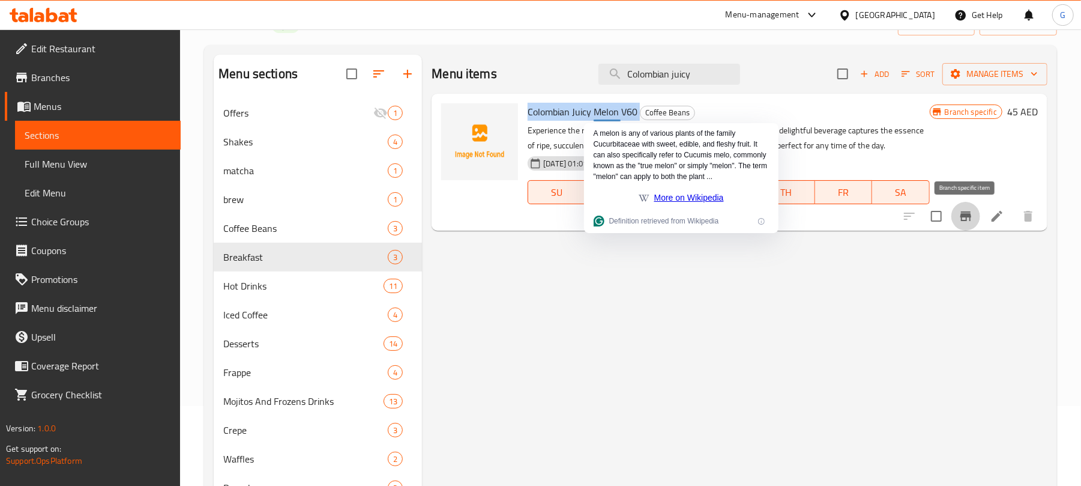
click at [971, 226] on button "Branch-specific-item" at bounding box center [965, 216] width 29 height 29
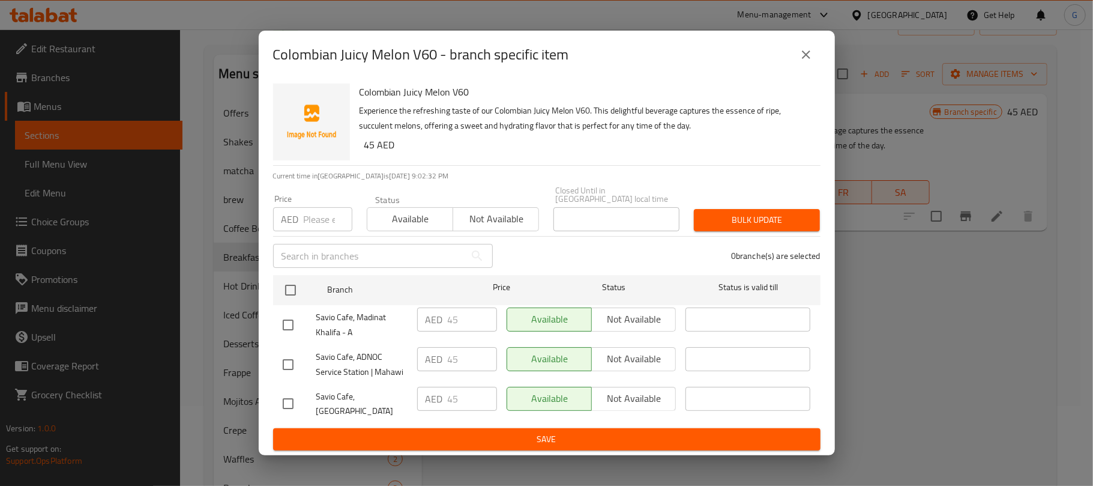
click at [799, 58] on icon "close" at bounding box center [806, 54] width 14 height 14
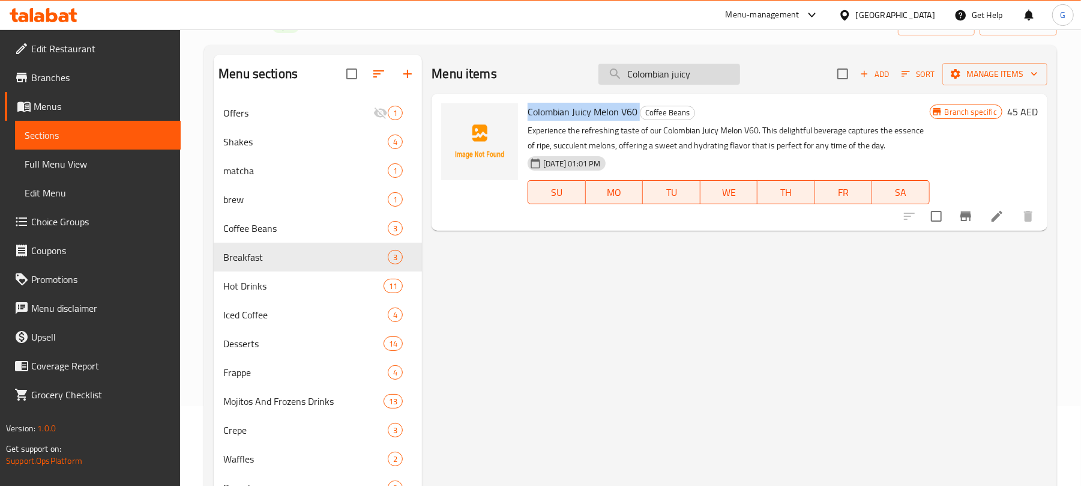
click at [657, 71] on input "Colombian juicy" at bounding box center [669, 74] width 142 height 21
paste input "Guji"
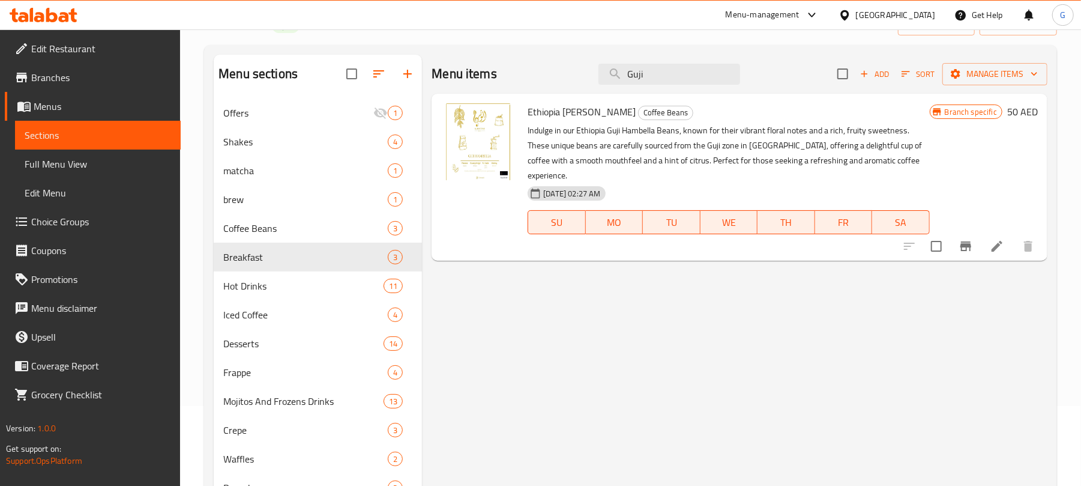
type input "Guji"
click at [591, 114] on span "Ethiopia [PERSON_NAME]" at bounding box center [582, 112] width 108 height 18
copy h6 "Ethiopia [PERSON_NAME]"
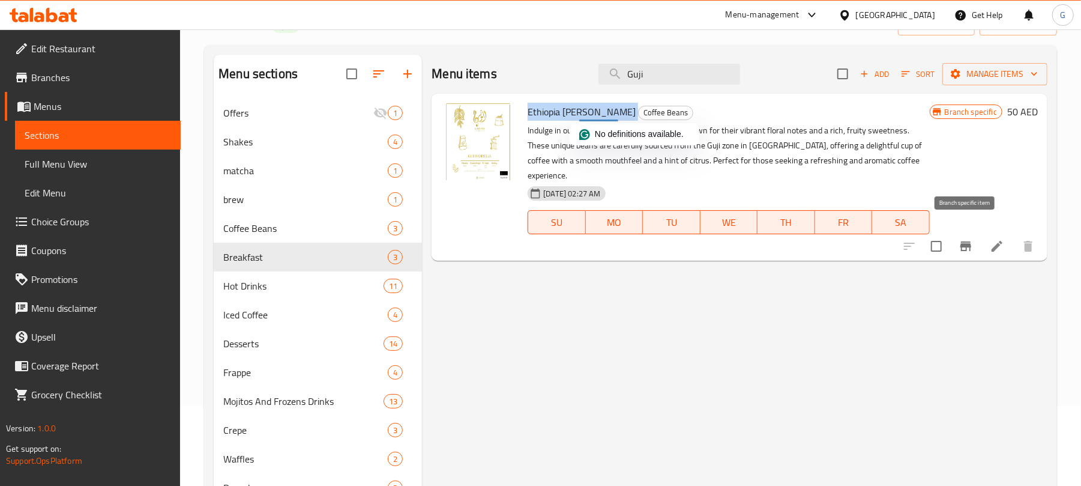
click at [959, 239] on icon "Branch-specific-item" at bounding box center [966, 246] width 14 height 14
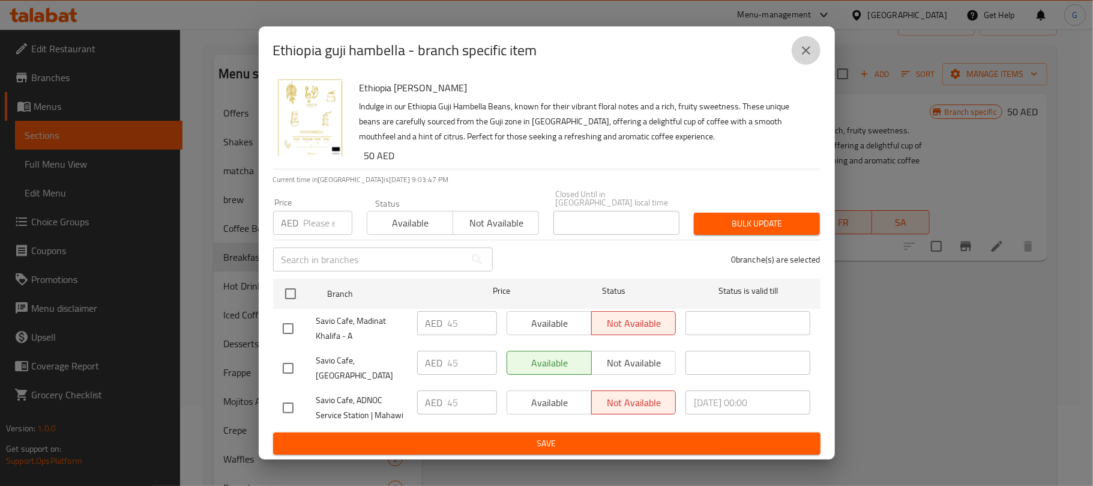
click at [800, 49] on icon "close" at bounding box center [806, 50] width 14 height 14
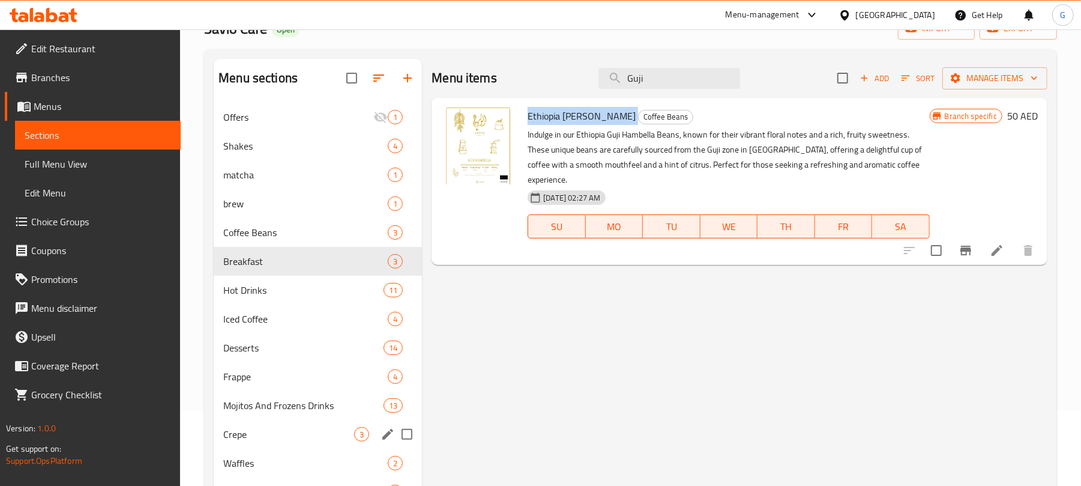
scroll to position [61, 0]
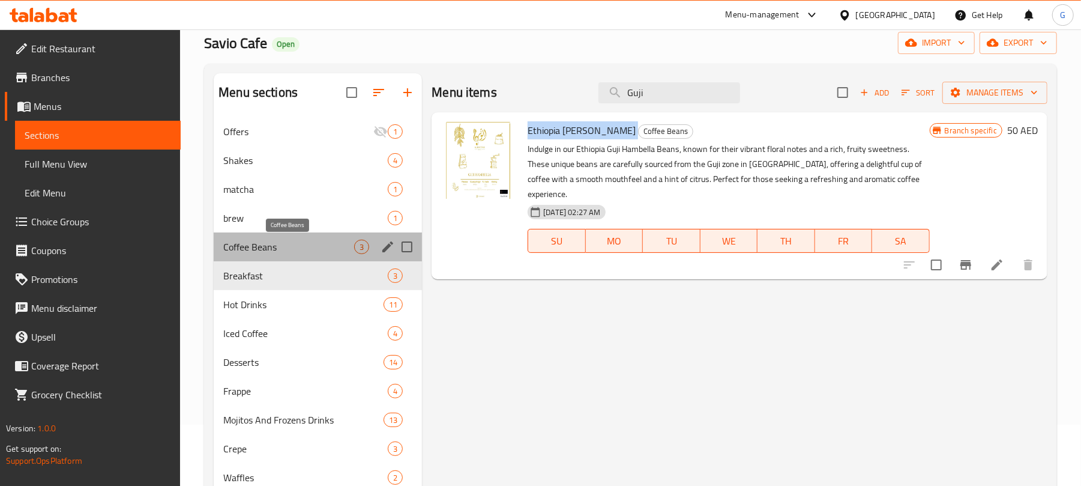
click at [291, 241] on span "Coffee Beans" at bounding box center [288, 247] width 131 height 14
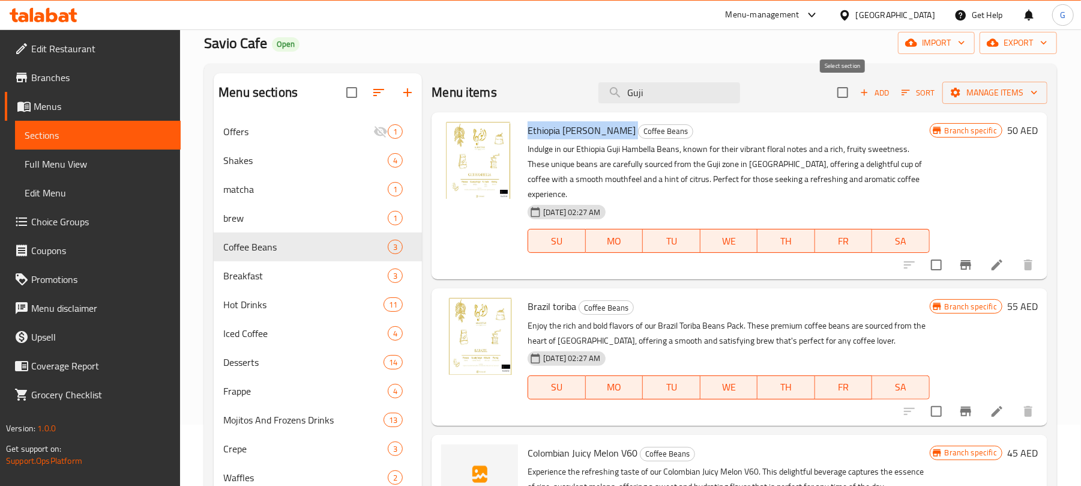
click at [846, 85] on input "checkbox" at bounding box center [842, 92] width 25 height 25
checkbox input "true"
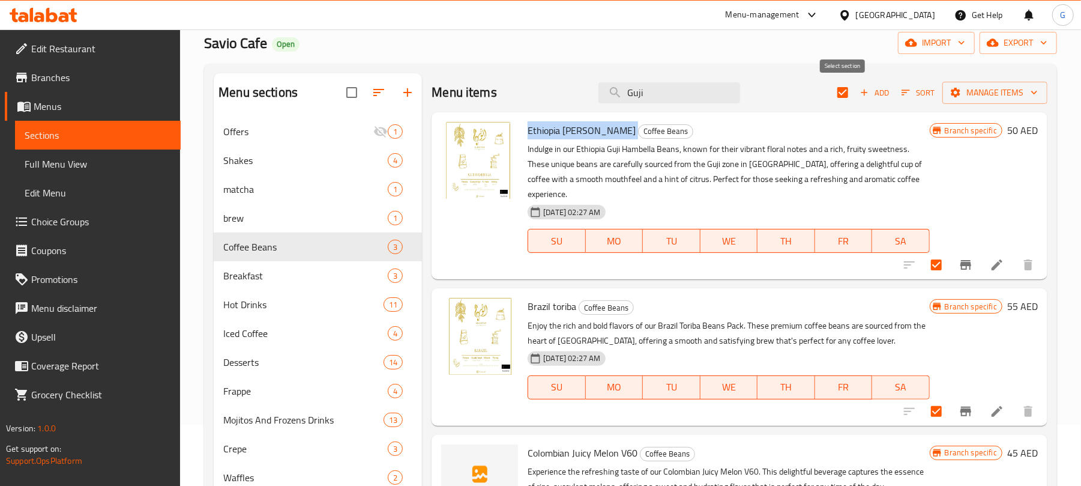
click at [843, 85] on input "checkbox" at bounding box center [842, 92] width 25 height 25
checkbox input "false"
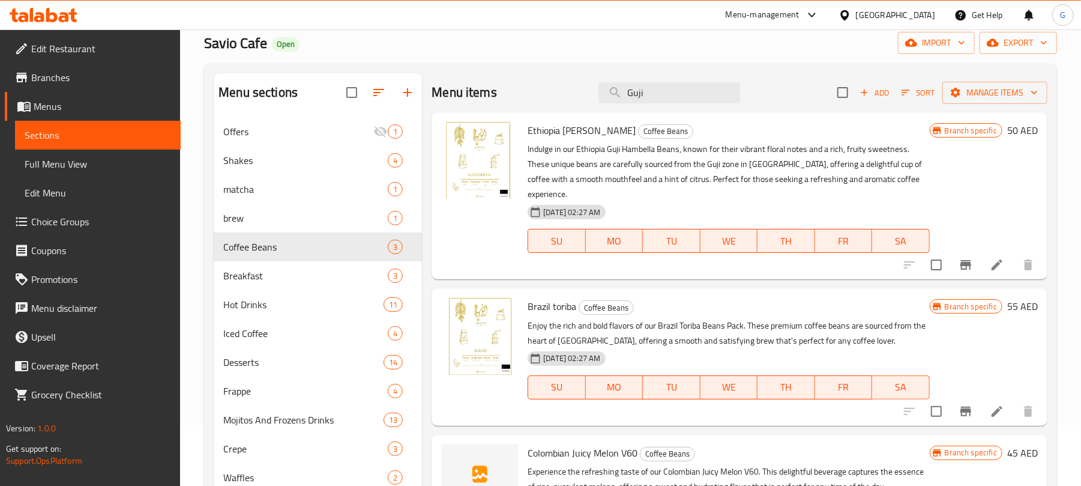
click at [779, 60] on div "Home / Restaurants management / Menus / Sections Savio Cafe Open import export …" at bounding box center [630, 306] width 853 height 629
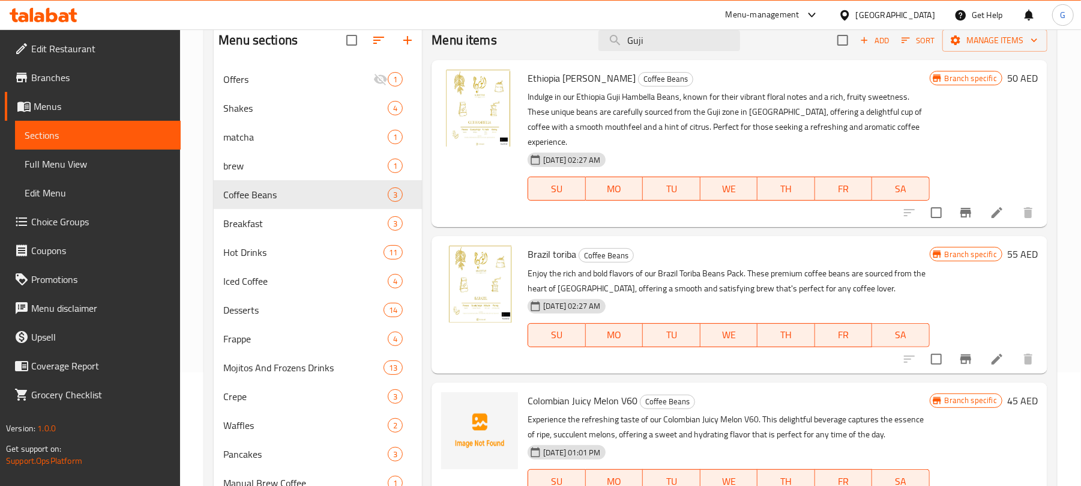
scroll to position [142, 0]
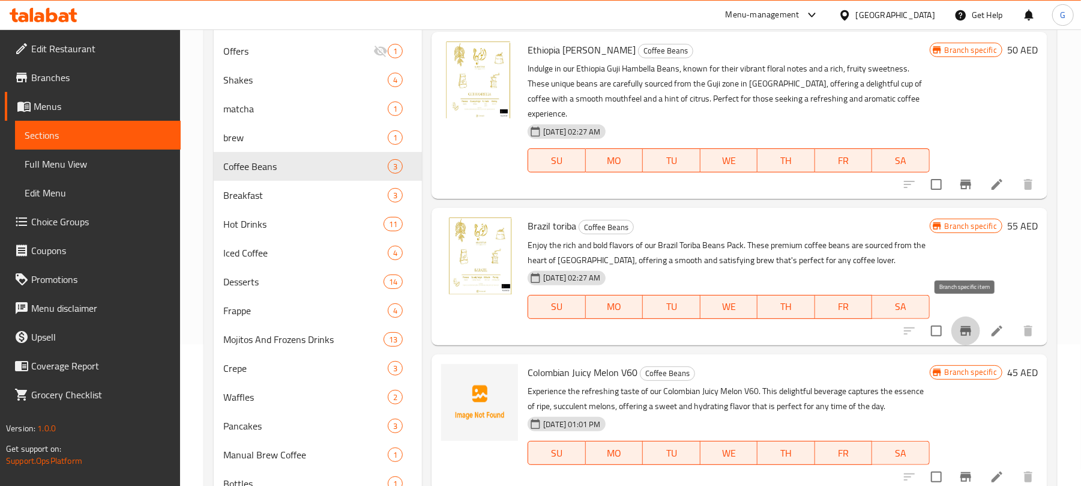
click at [965, 326] on icon "Branch-specific-item" at bounding box center [965, 331] width 11 height 10
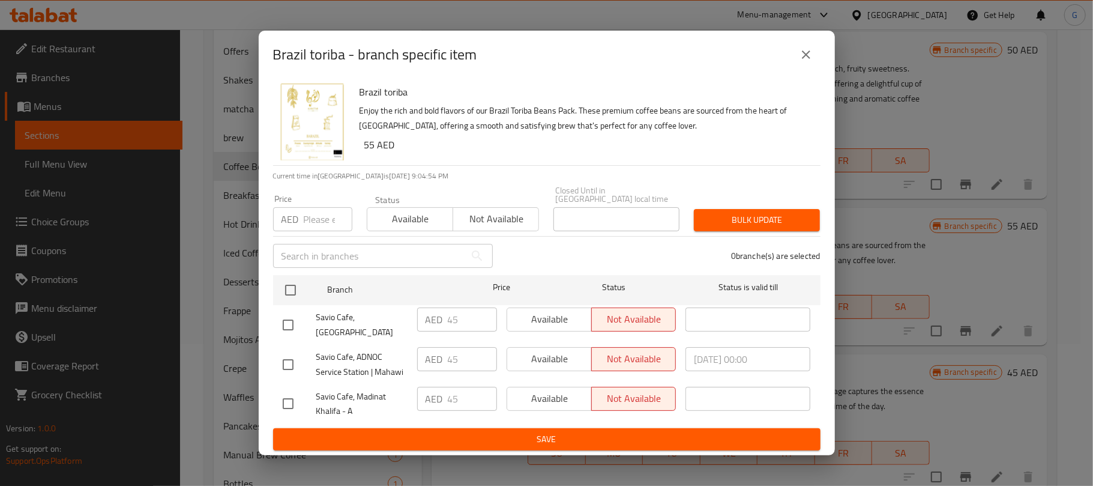
click at [812, 62] on icon "close" at bounding box center [806, 54] width 14 height 14
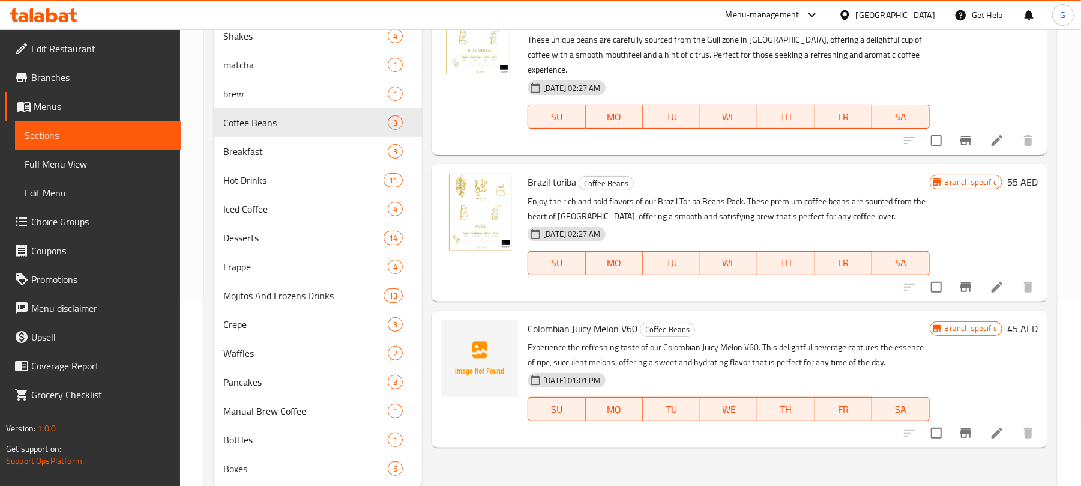
scroll to position [221, 0]
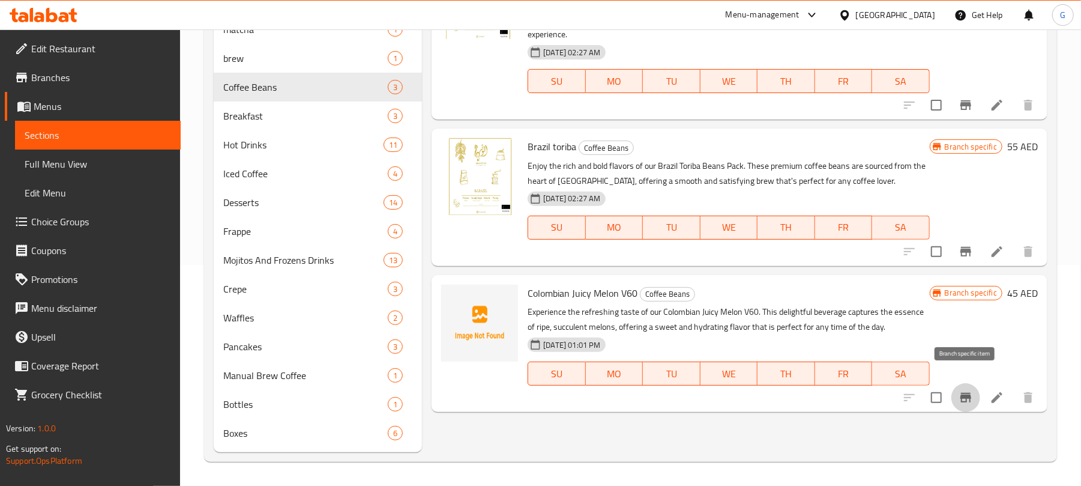
click at [956, 383] on button "Branch-specific-item" at bounding box center [965, 397] width 29 height 29
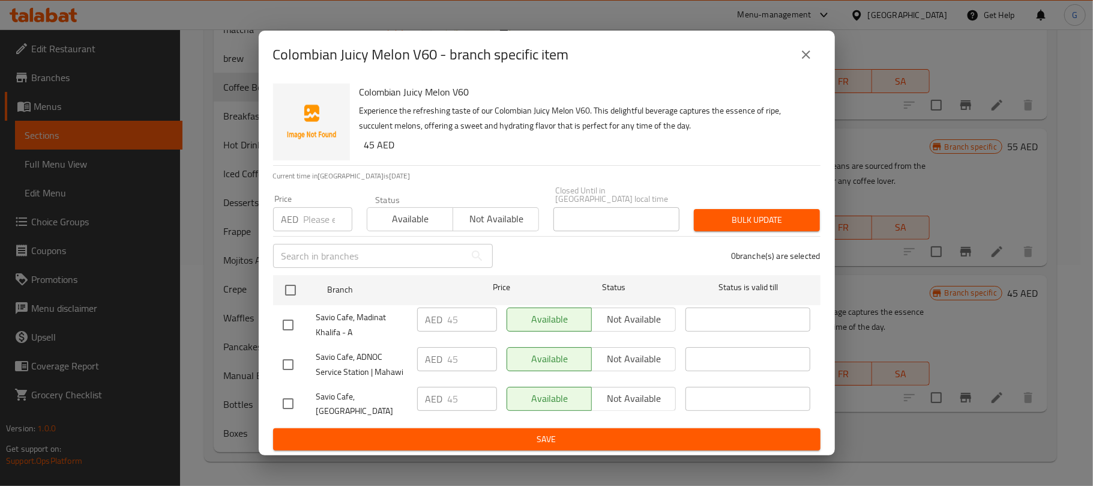
click at [800, 62] on icon "close" at bounding box center [806, 54] width 14 height 14
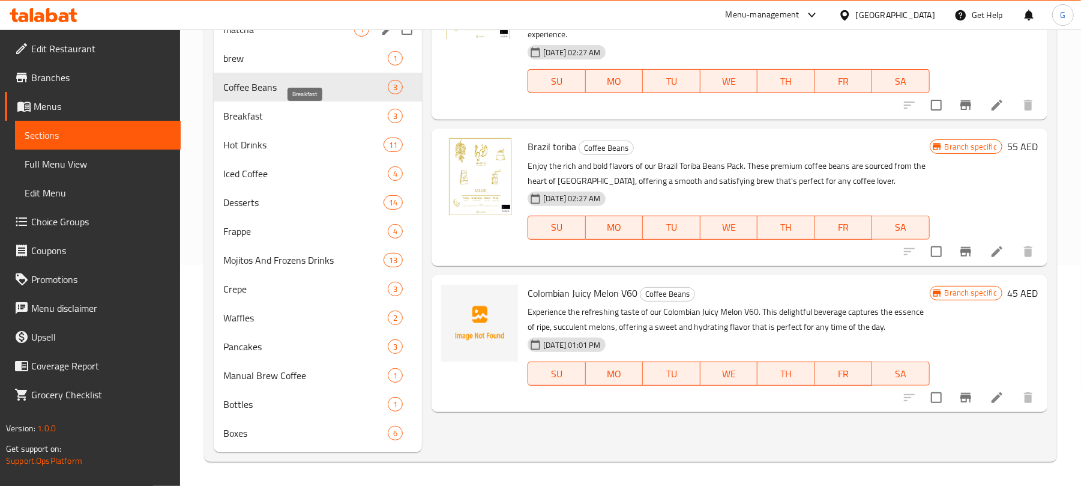
scroll to position [0, 0]
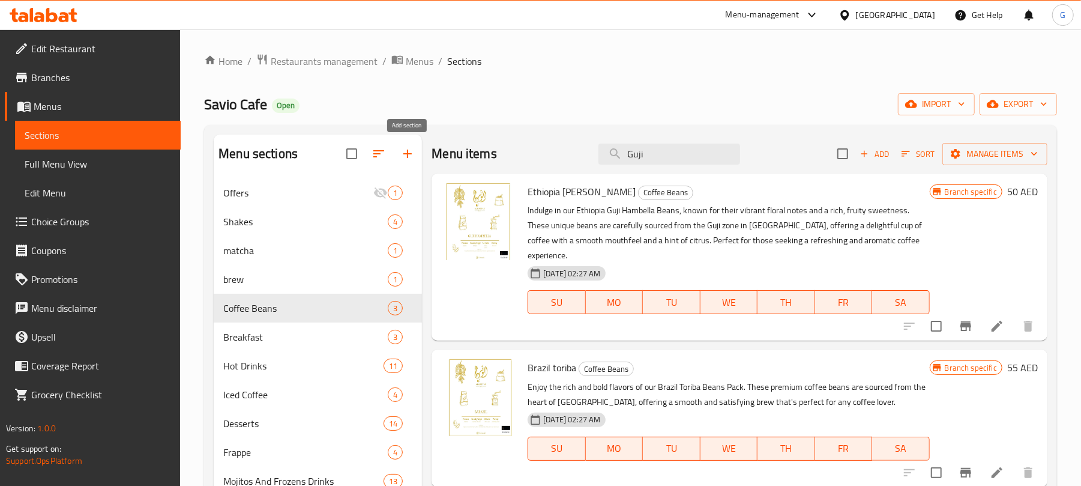
click at [411, 157] on icon "button" at bounding box center [407, 153] width 14 height 14
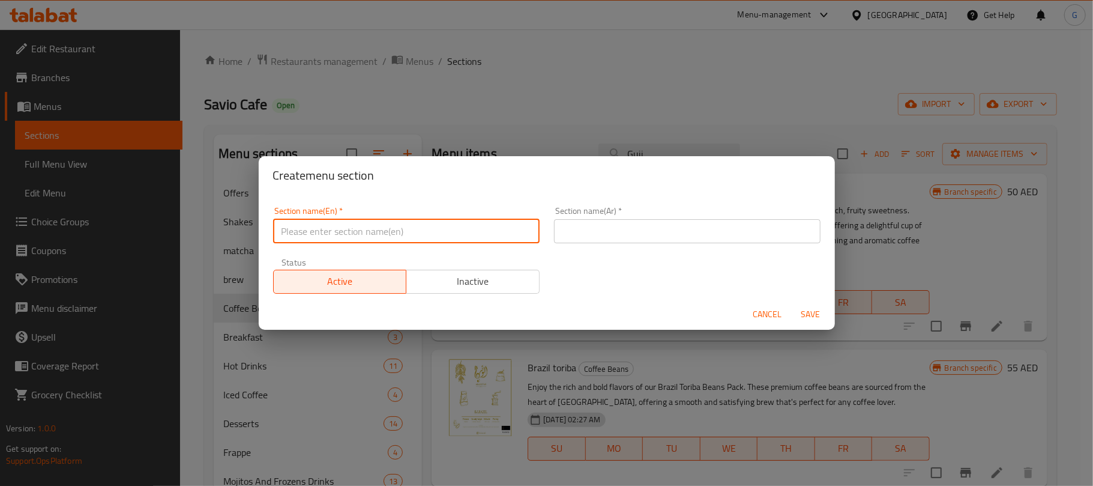
click at [426, 225] on input "text" at bounding box center [406, 231] width 267 height 24
type input "remove"
click at [693, 234] on input "text" at bounding box center [687, 231] width 267 height 24
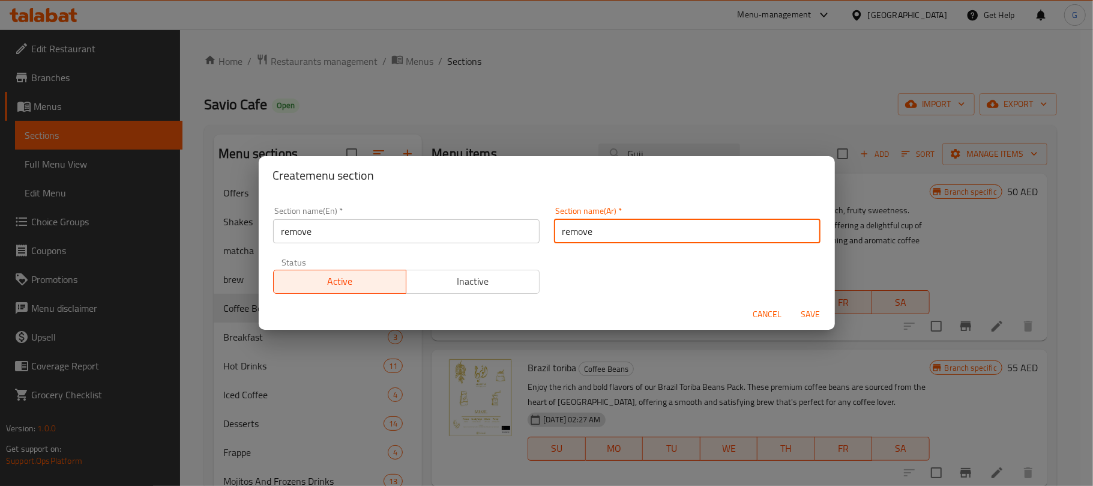
type input "remove"
click at [815, 321] on span "Save" at bounding box center [811, 314] width 29 height 15
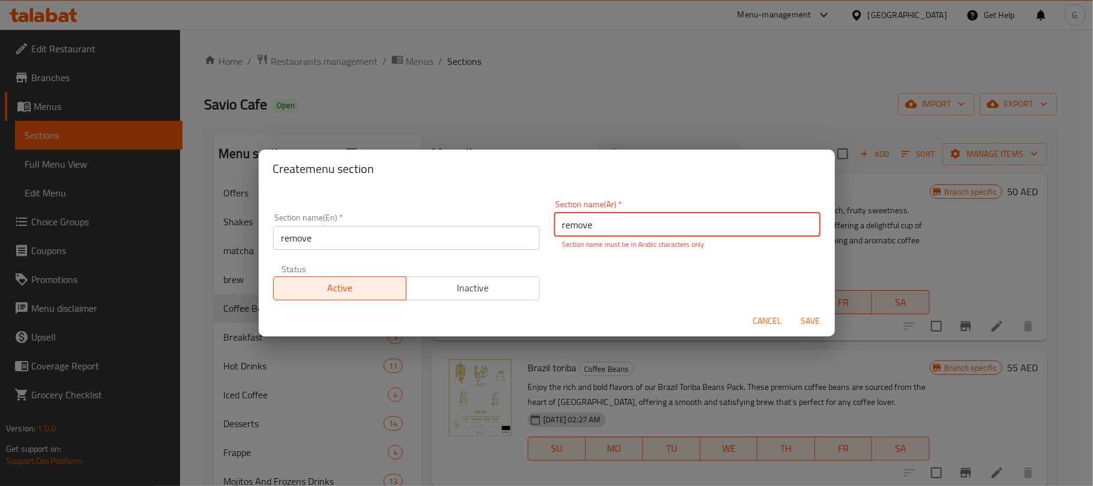
click at [617, 225] on input "remove" at bounding box center [687, 224] width 267 height 24
click at [617, 224] on input "text" at bounding box center [687, 224] width 267 height 24
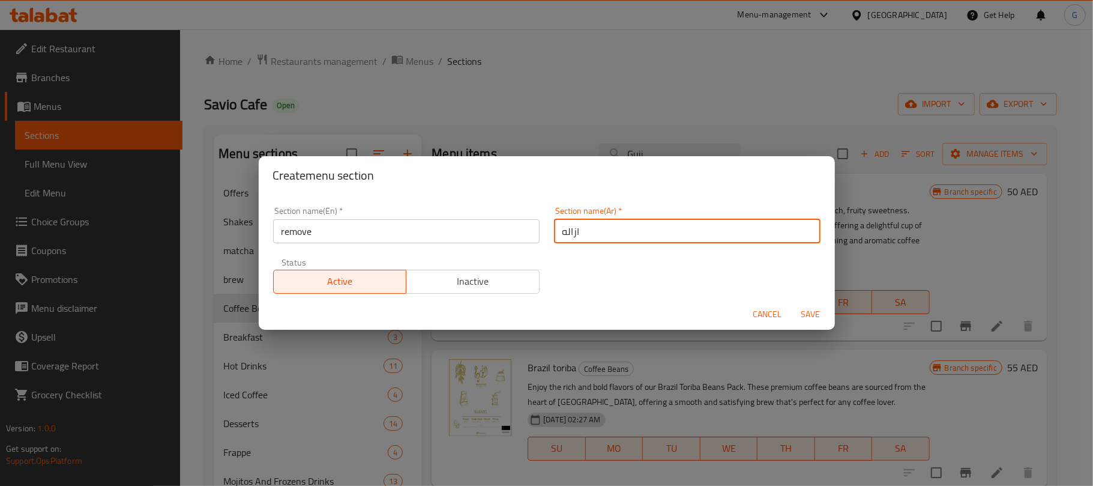
type input "ازاله"
click at [821, 309] on span "Save" at bounding box center [811, 314] width 29 height 15
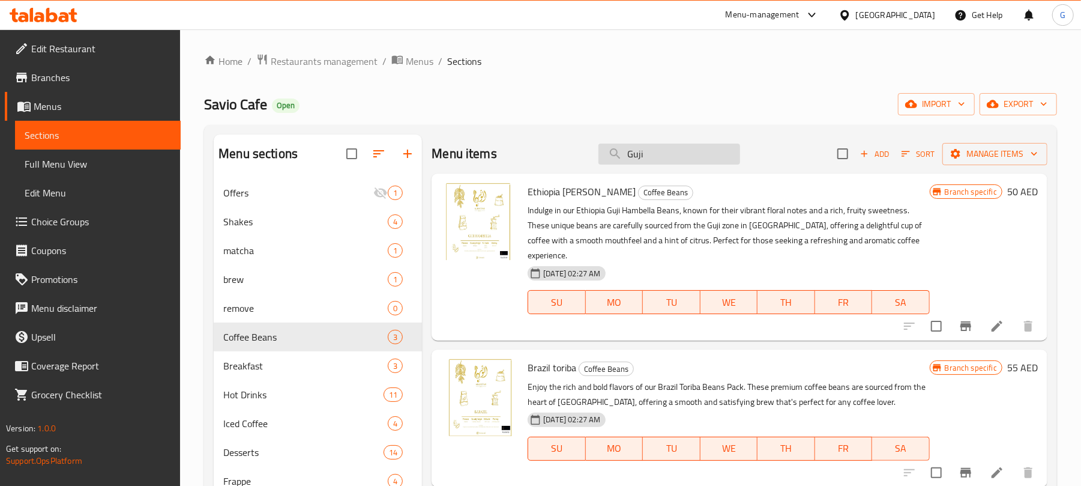
click at [678, 157] on input "Guji" at bounding box center [669, 153] width 142 height 21
paste input "Iced V60"
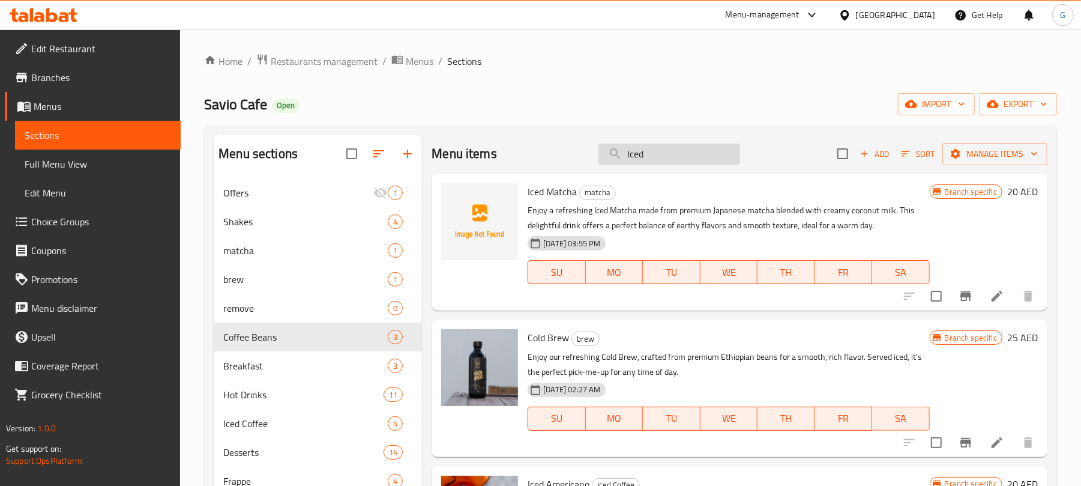
click at [630, 152] on input "Iced" at bounding box center [669, 153] width 142 height 21
paste input "V60"
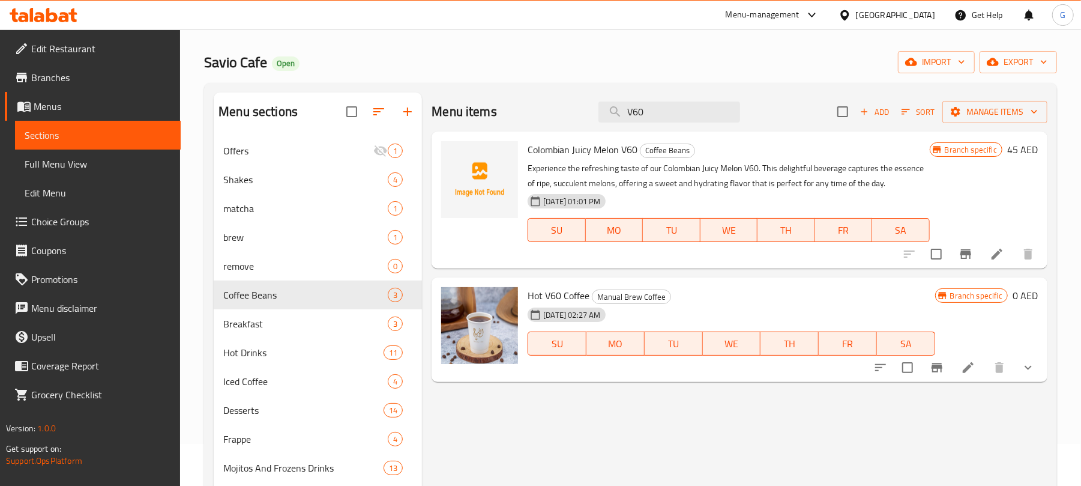
scroll to position [80, 0]
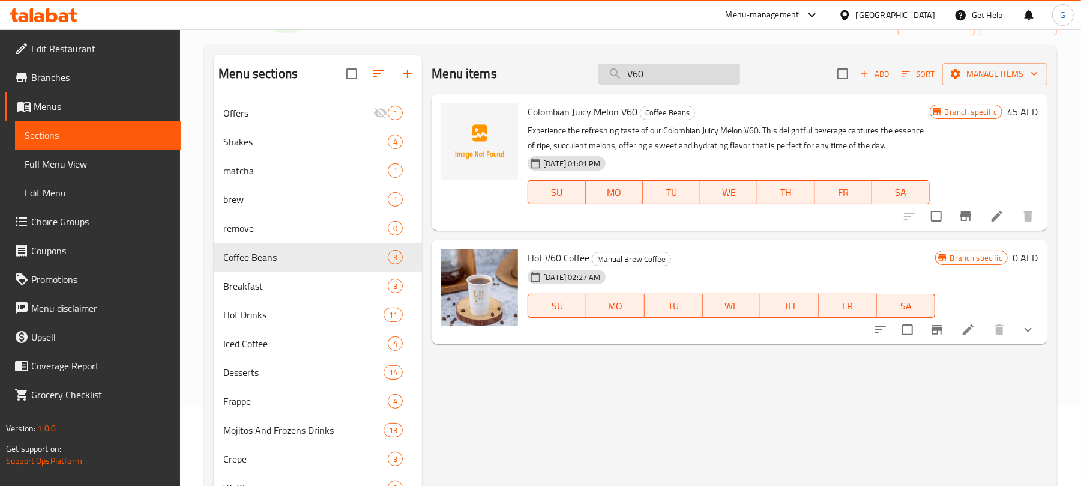
click at [678, 65] on input "V60" at bounding box center [669, 74] width 142 height 21
paste input "Iced v"
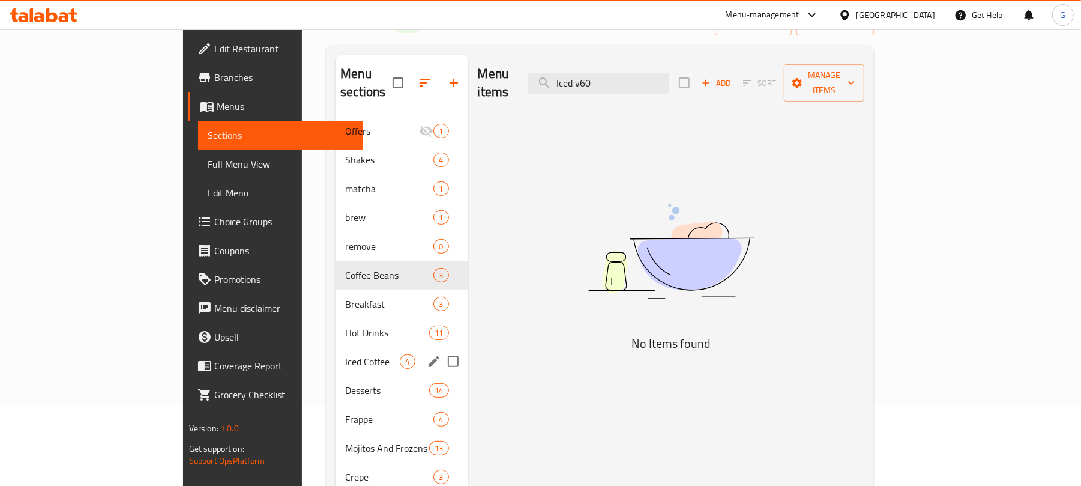
click at [336, 354] on div "Iced Coffee 4" at bounding box center [402, 361] width 132 height 29
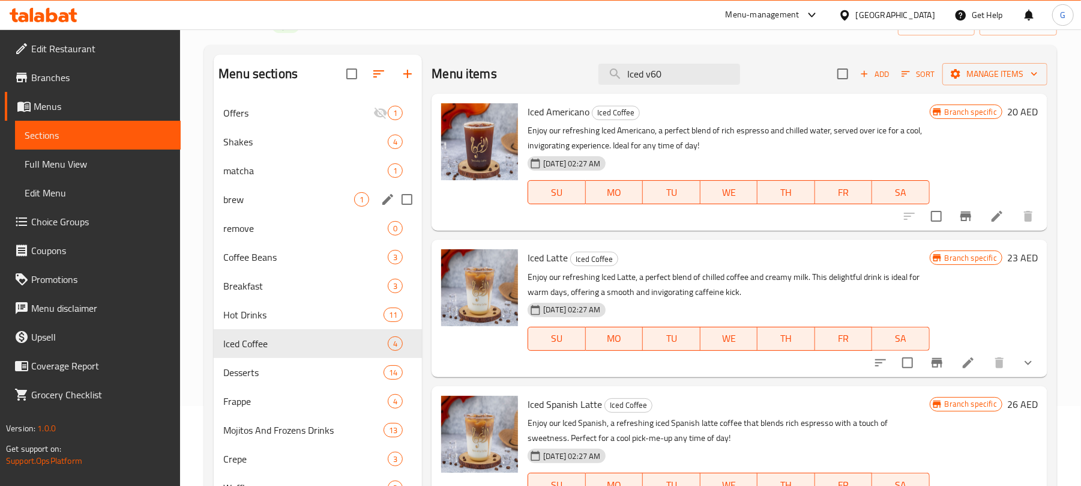
click at [268, 200] on span "brew" at bounding box center [288, 199] width 131 height 14
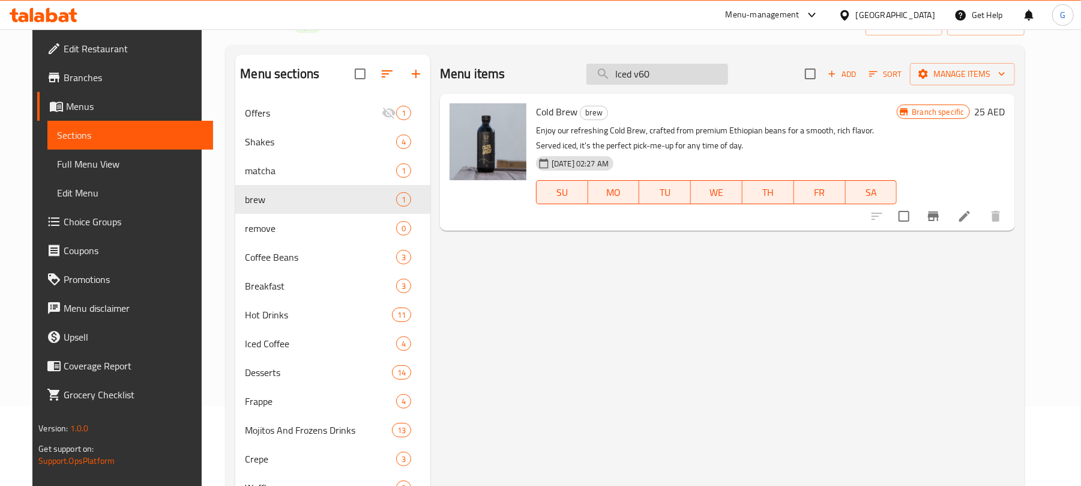
click at [669, 73] on input "Iced v60" at bounding box center [657, 74] width 142 height 21
paste input "Brownie Luxe"
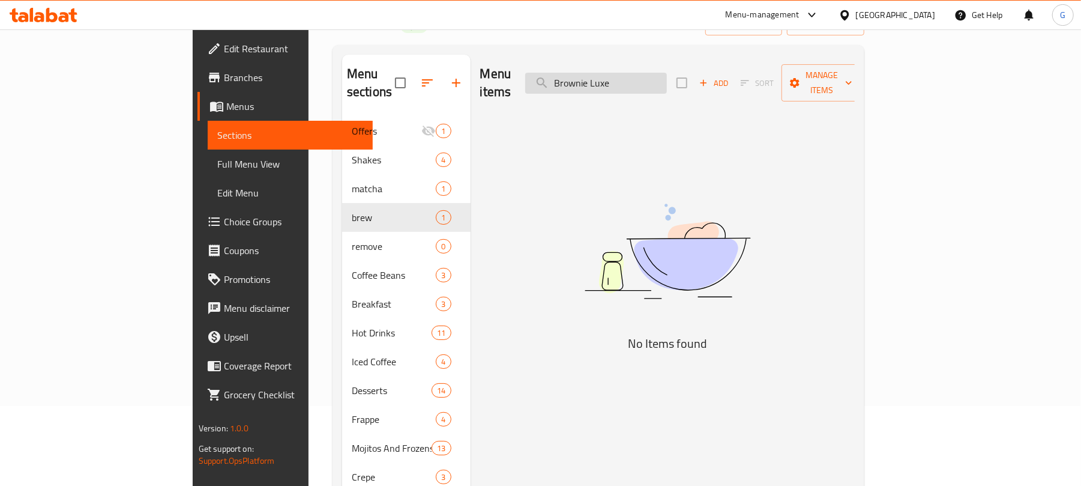
click at [655, 73] on input "Brownie Luxe" at bounding box center [596, 83] width 142 height 21
paste input "Espresso"
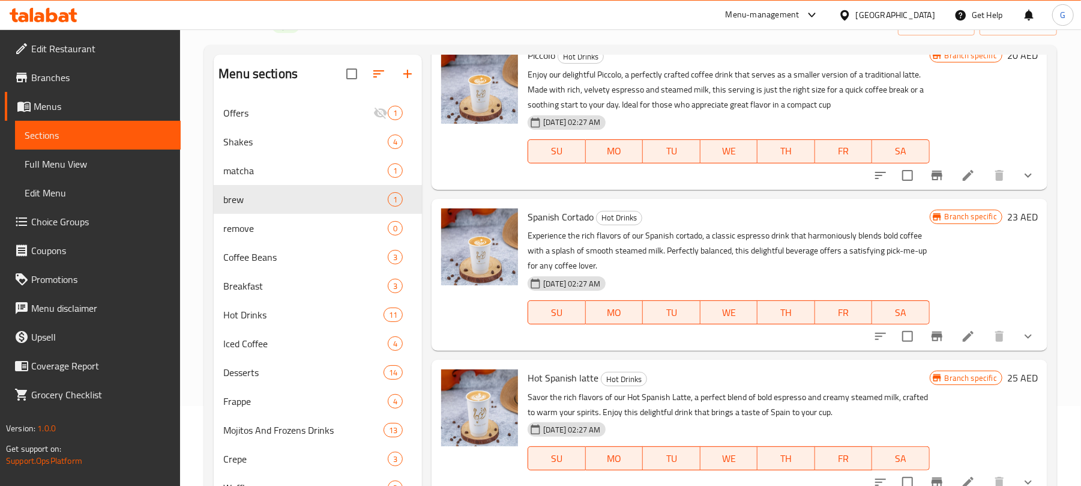
scroll to position [880, 0]
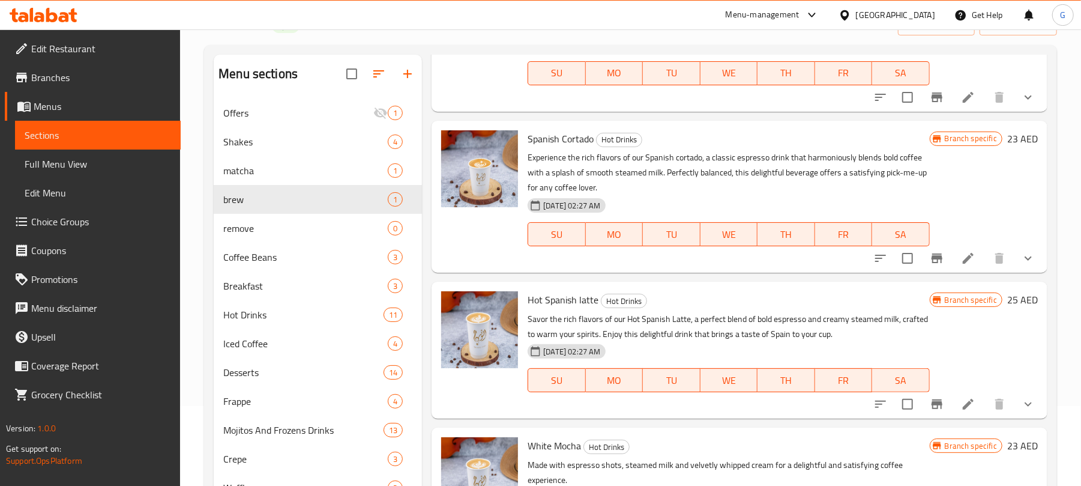
type input "Espresso"
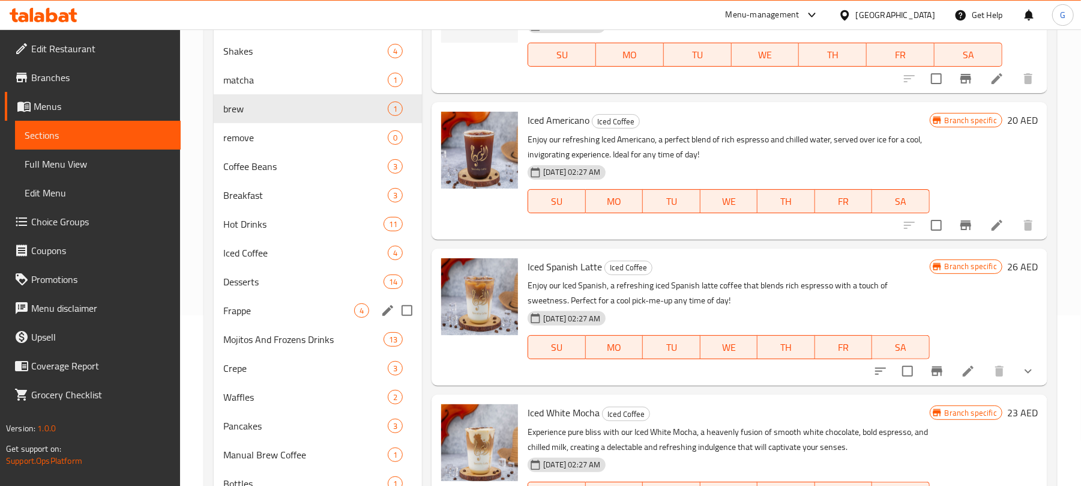
scroll to position [90, 0]
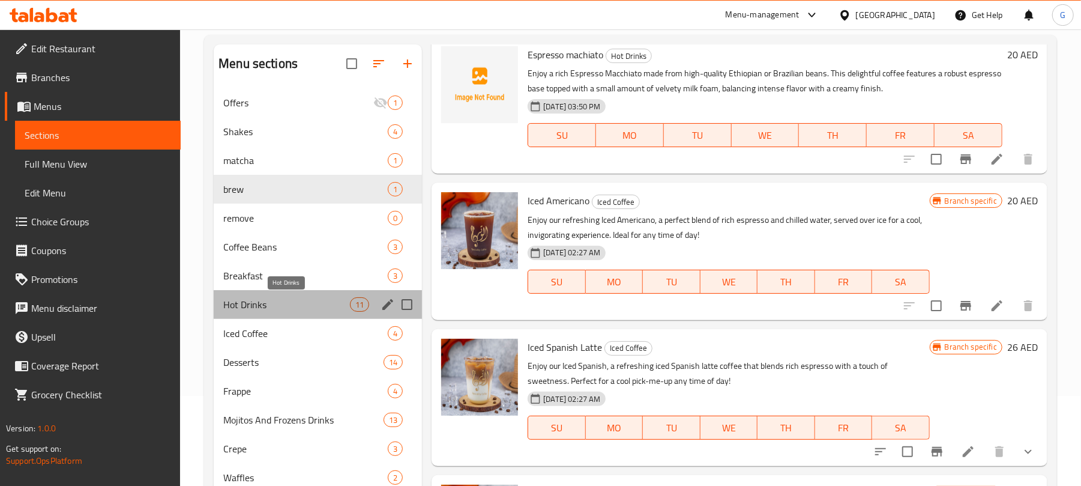
click at [281, 307] on span "Hot Drinks" at bounding box center [286, 304] width 127 height 14
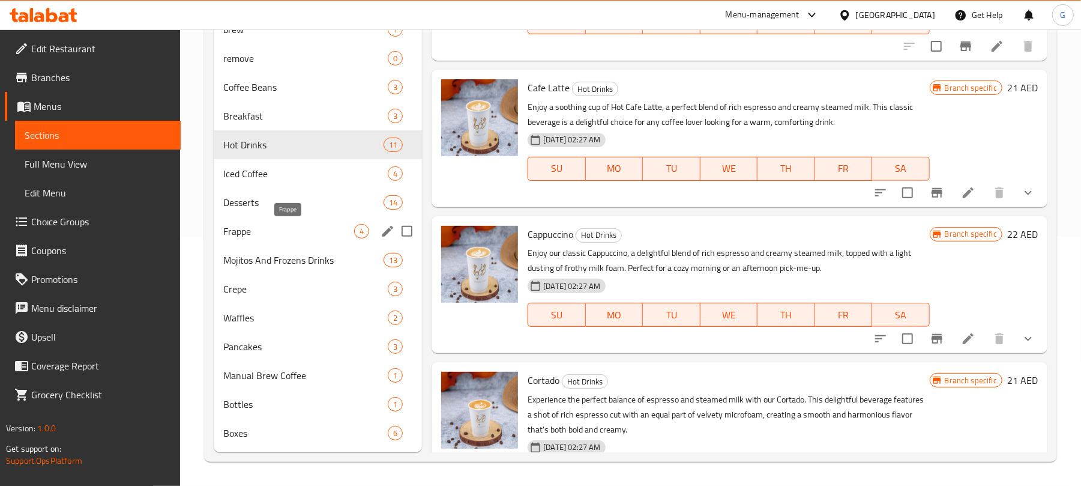
scroll to position [10, 0]
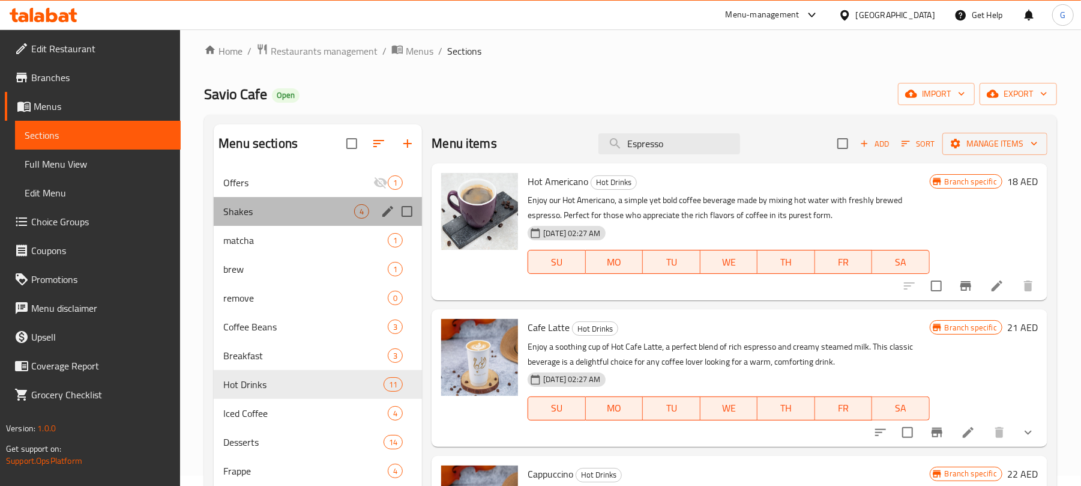
click at [286, 202] on div "Shakes 4" at bounding box center [318, 211] width 208 height 29
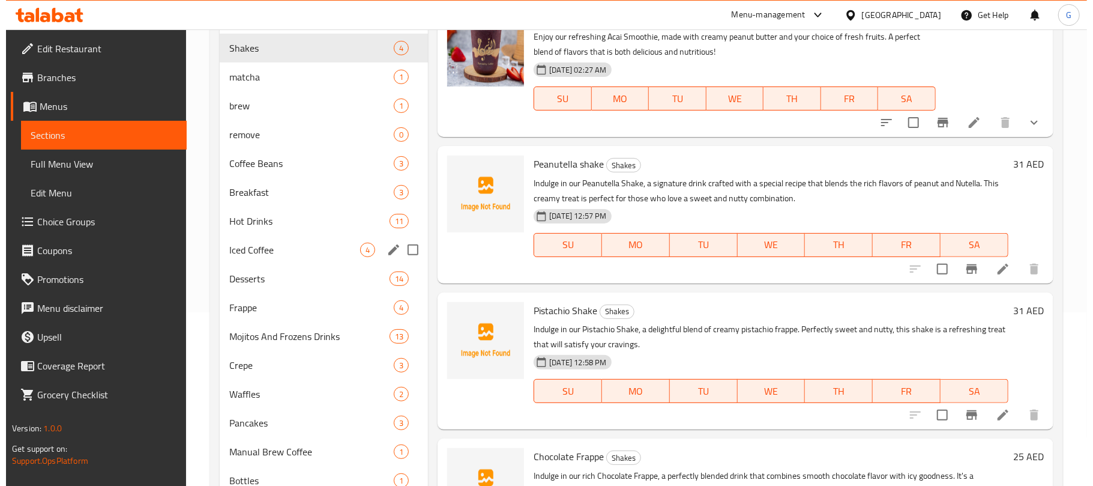
scroll to position [10, 0]
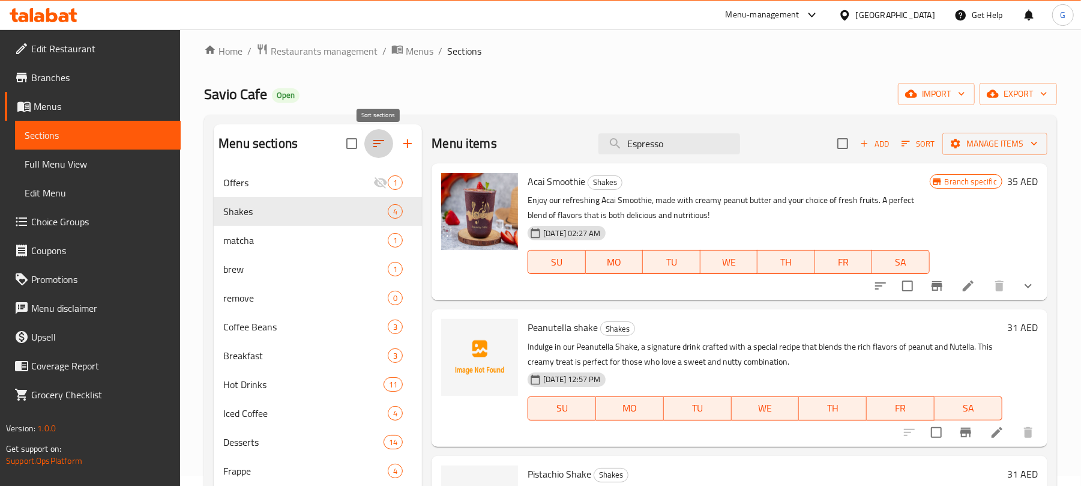
click at [377, 137] on icon "button" at bounding box center [379, 143] width 14 height 14
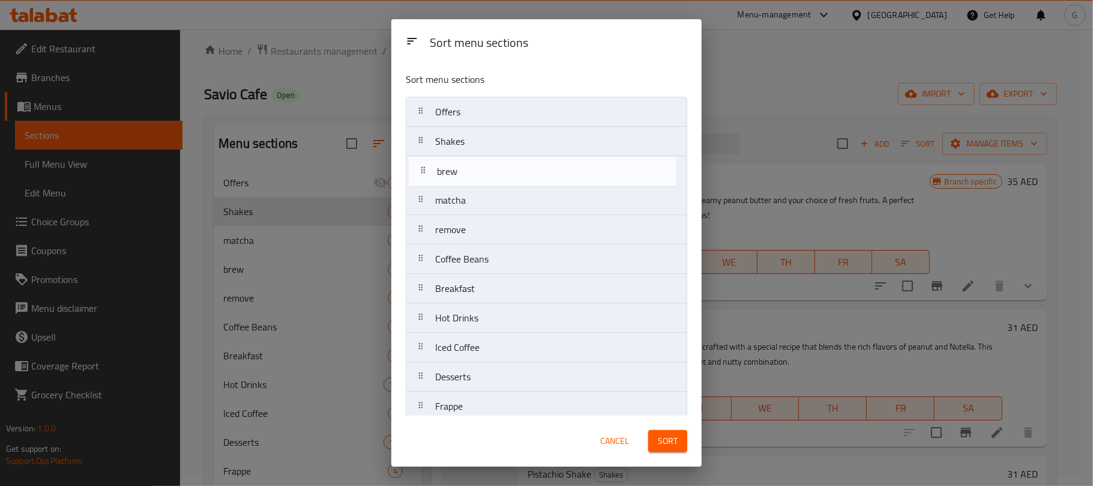
drag, startPoint x: 418, startPoint y: 207, endPoint x: 420, endPoint y: 171, distance: 36.1
click at [420, 171] on nav "Offers Shakes matcha brew remove Coffee Beans Breakfast Hot Drinks Iced Coffee …" at bounding box center [547, 362] width 282 height 531
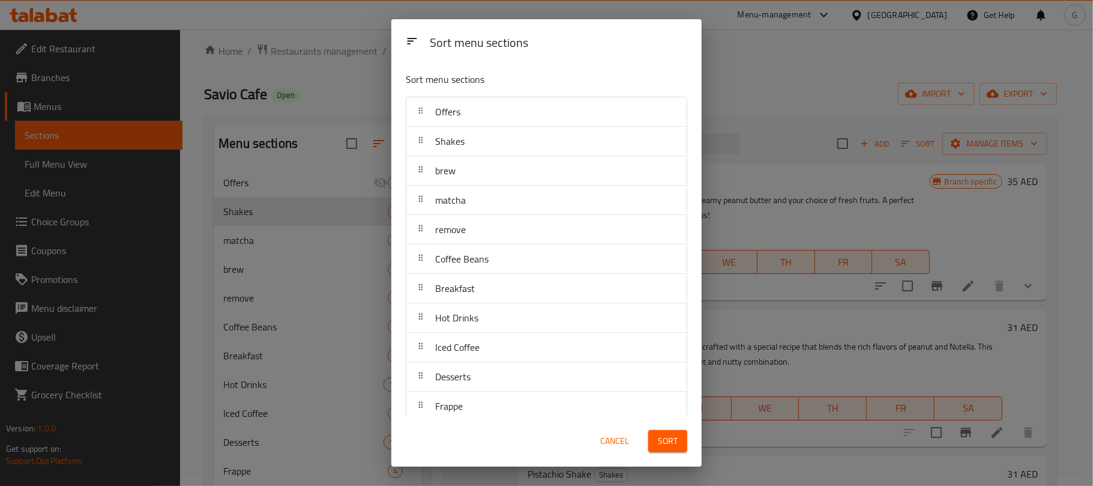
click at [675, 442] on span "Sort" at bounding box center [668, 440] width 20 height 15
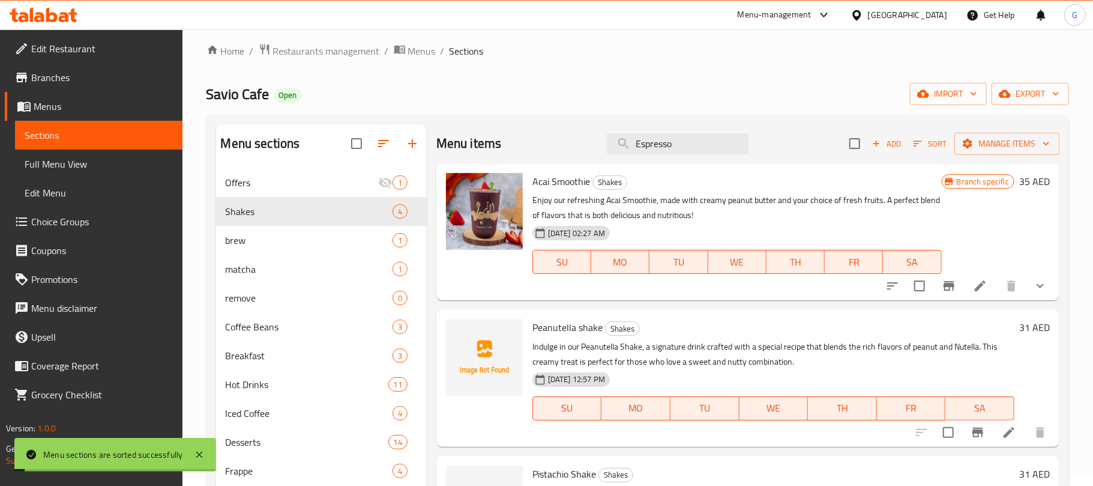
scroll to position [0, 0]
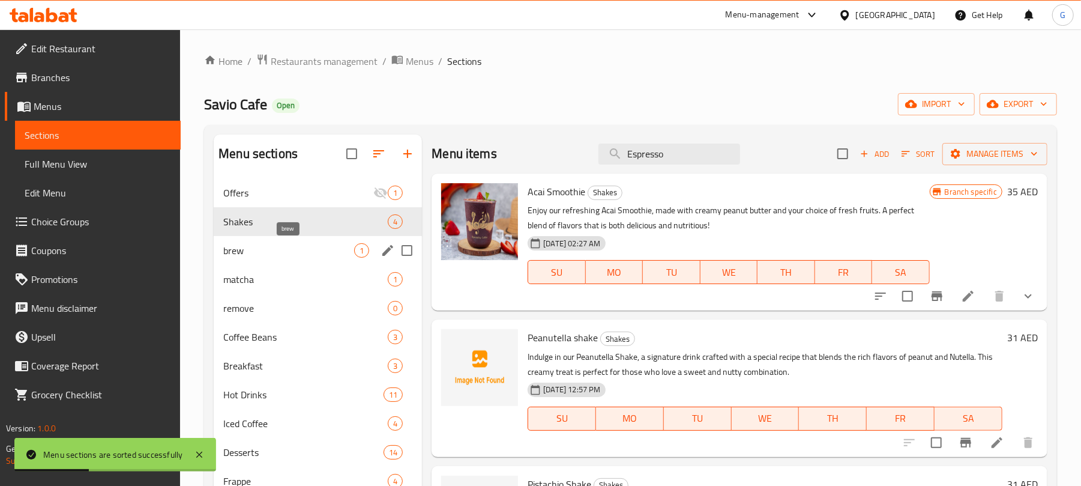
click at [293, 250] on span "brew" at bounding box center [288, 250] width 131 height 14
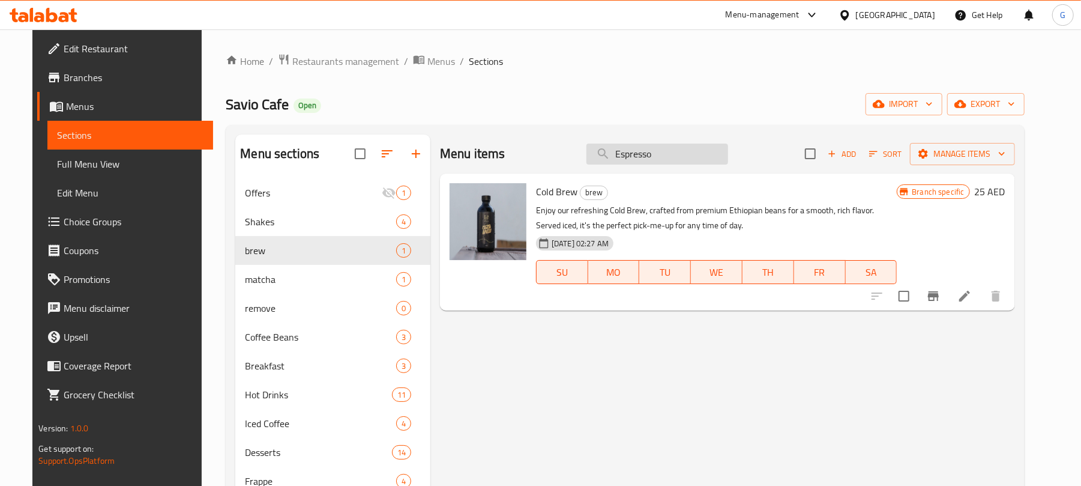
click at [672, 160] on input "Espresso" at bounding box center [657, 153] width 142 height 21
paste input "Colombian juicy melon v60"
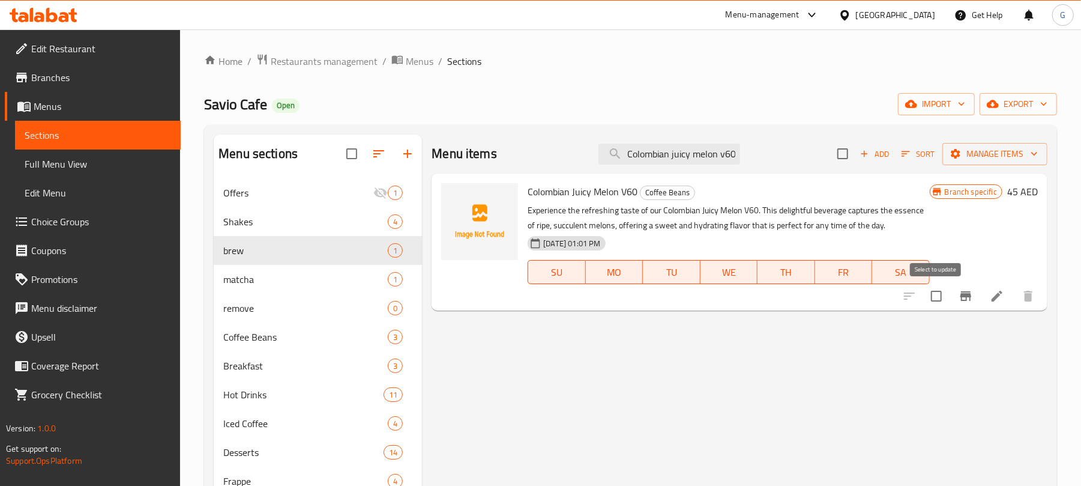
type input "Colombian juicy melon v60"
click at [934, 295] on input "checkbox" at bounding box center [936, 295] width 25 height 25
checkbox input "true"
click at [989, 156] on span "Manage items" at bounding box center [995, 153] width 86 height 15
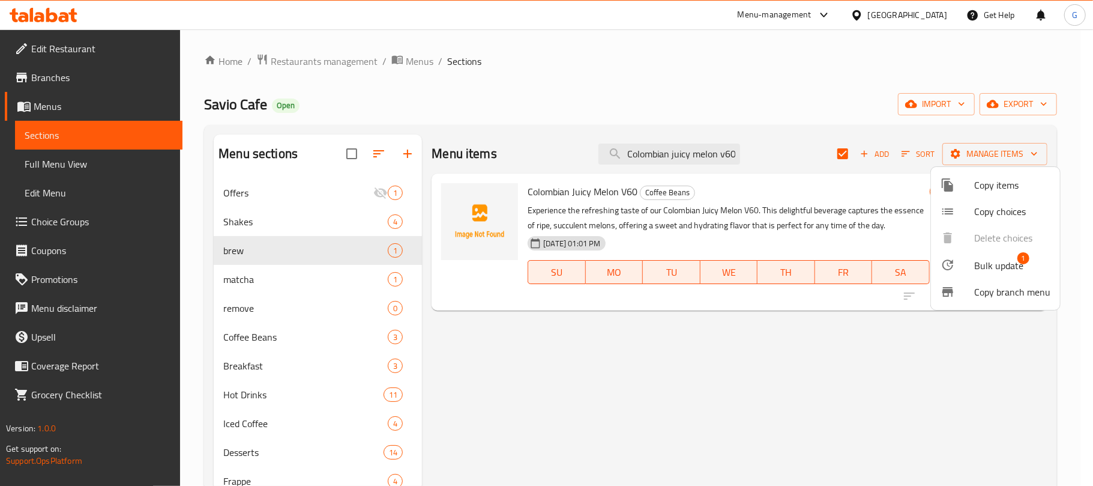
click at [998, 267] on span "Bulk update" at bounding box center [998, 265] width 49 height 14
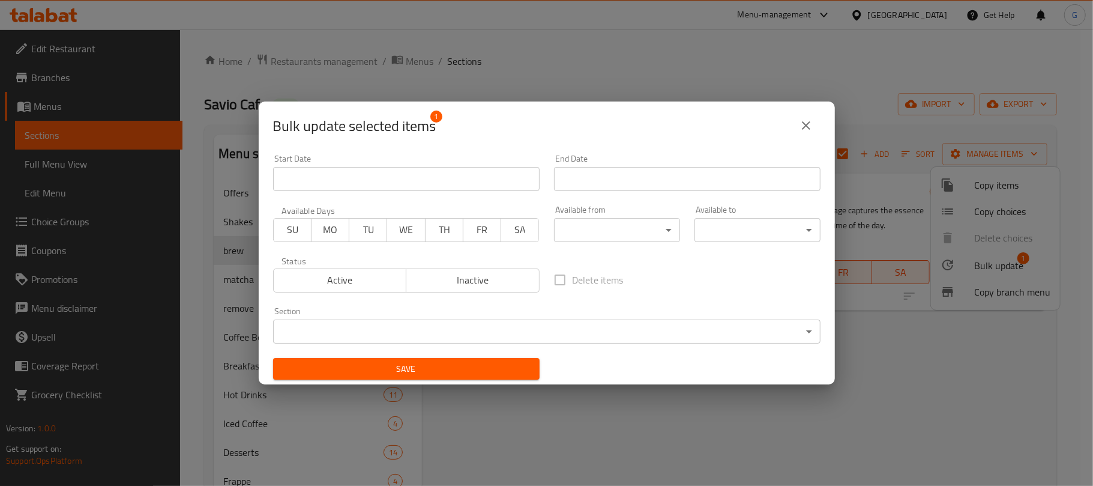
click at [391, 329] on body "​ Menu-management [GEOGRAPHIC_DATA] Get Help G Edit Restaurant Branches Menus S…" at bounding box center [546, 257] width 1093 height 456
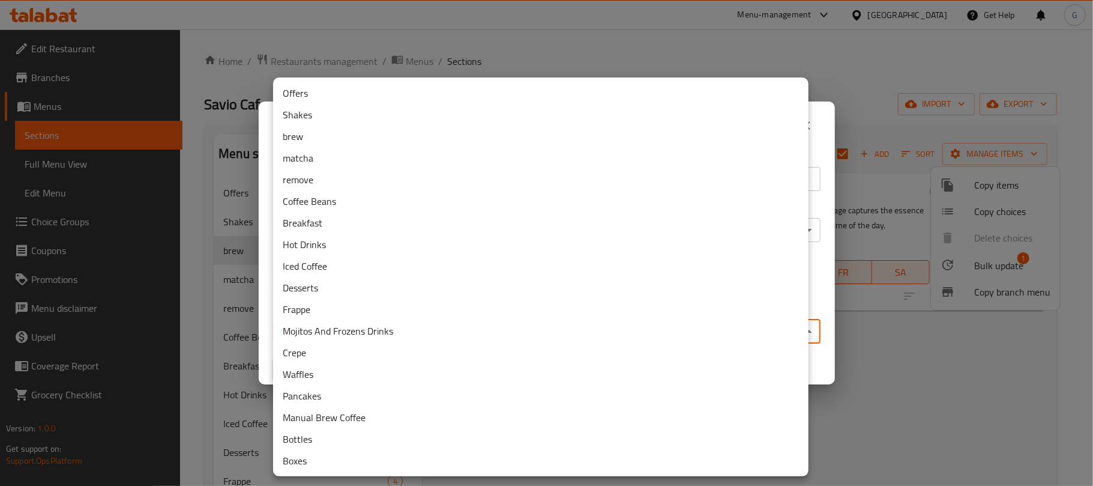
click at [330, 139] on li "brew" at bounding box center [540, 136] width 535 height 22
